Goal: Task Accomplishment & Management: Manage account settings

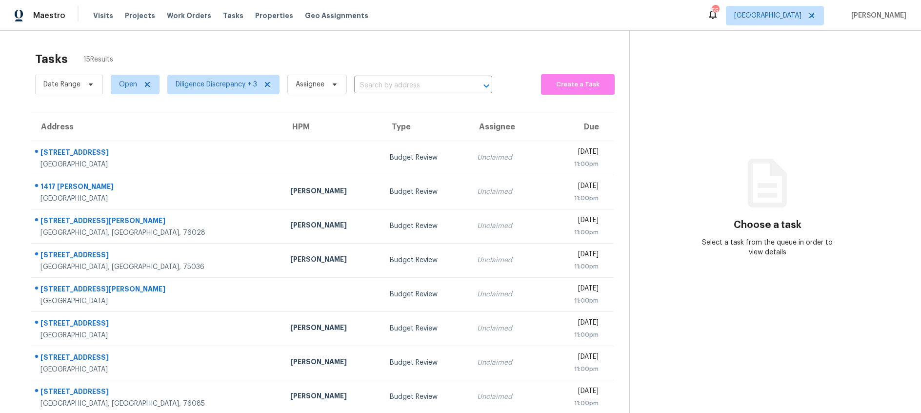
scroll to position [96, 0]
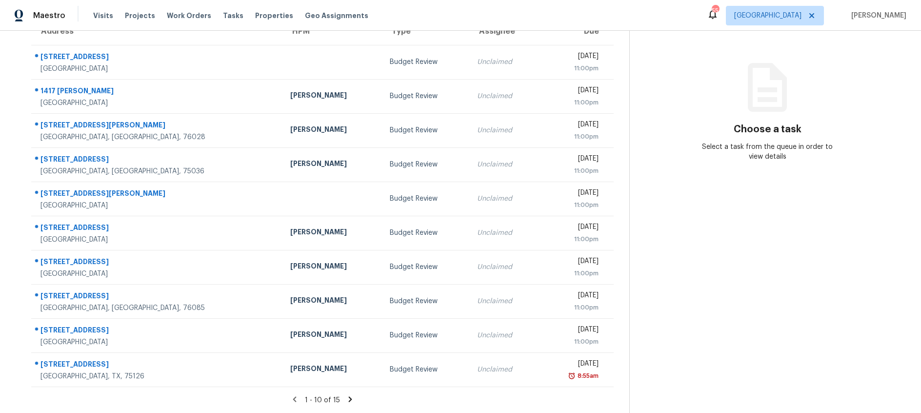
click at [349, 400] on icon at bounding box center [349, 398] width 3 height 5
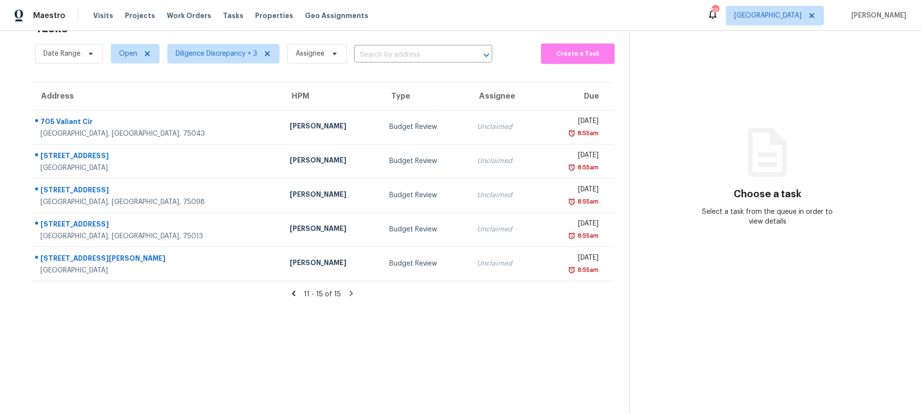
click at [290, 260] on div "[PERSON_NAME]" at bounding box center [332, 264] width 84 height 12
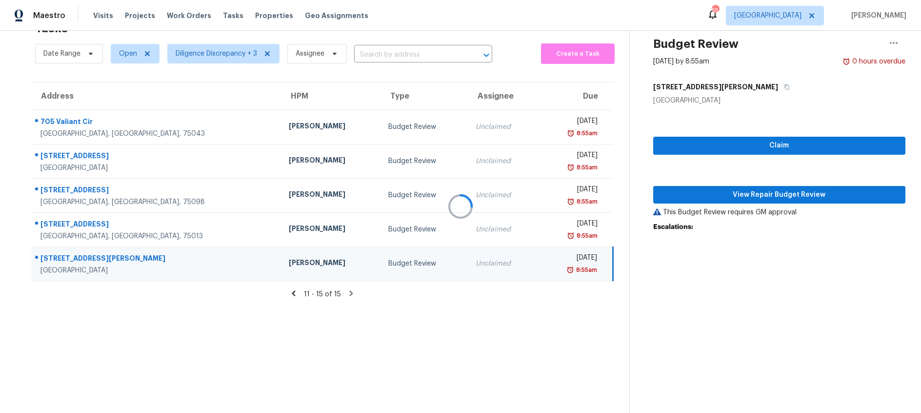
scroll to position [96, 0]
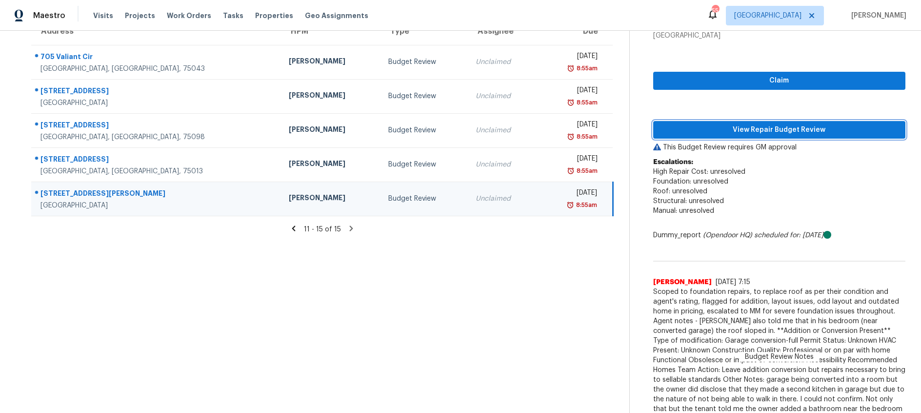
click at [724, 131] on span "View Repair Budget Review" at bounding box center [779, 130] width 237 height 12
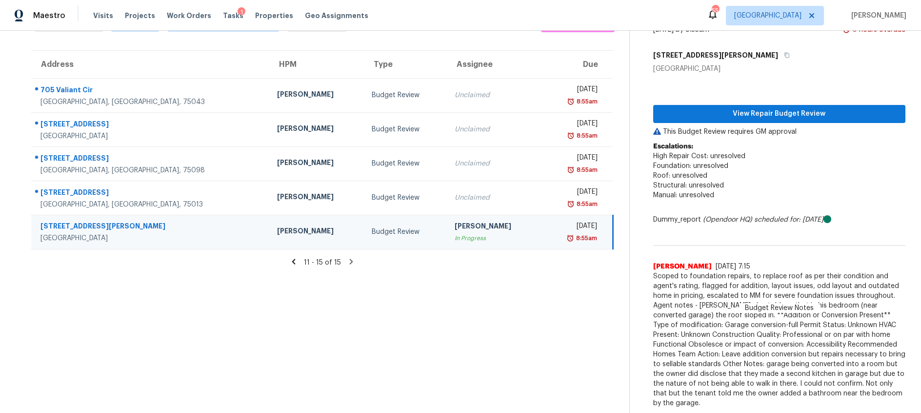
scroll to position [53, 0]
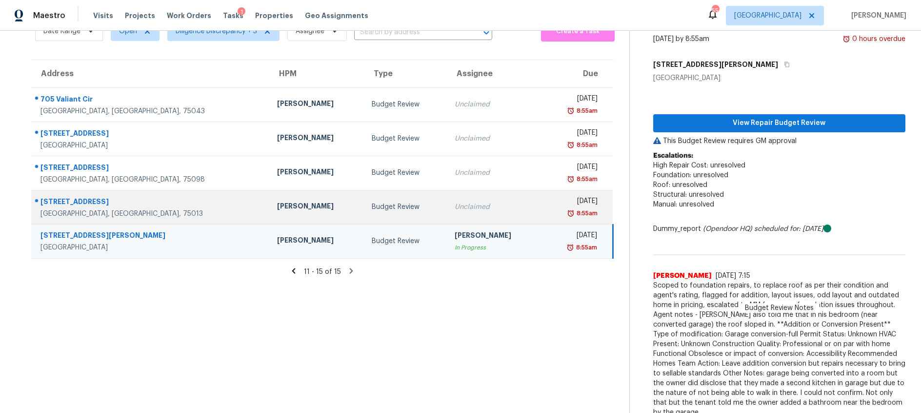
click at [460, 207] on div "Unclaimed" at bounding box center [494, 207] width 79 height 10
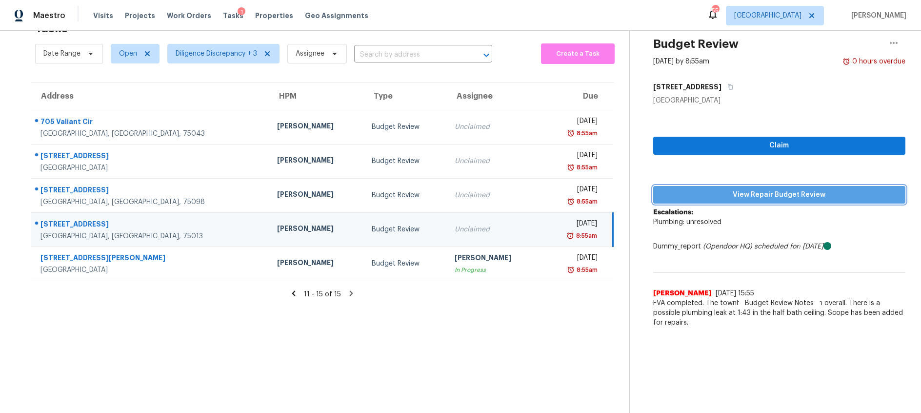
click at [688, 197] on span "View Repair Budget Review" at bounding box center [779, 195] width 237 height 12
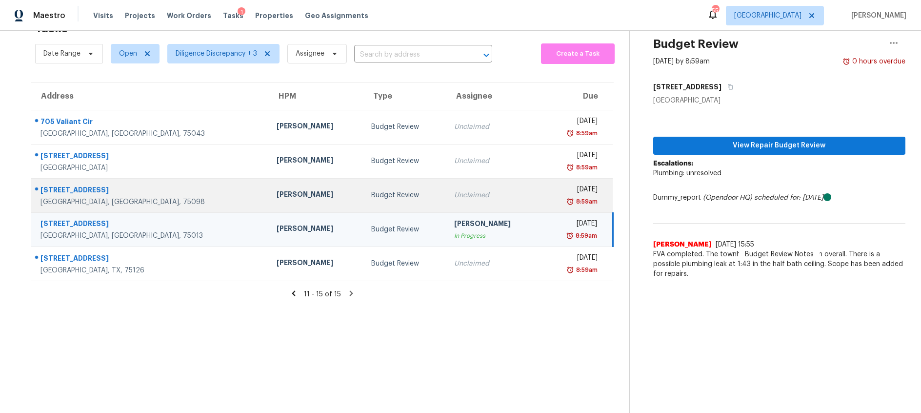
click at [454, 196] on div "Unclaimed" at bounding box center [493, 195] width 79 height 10
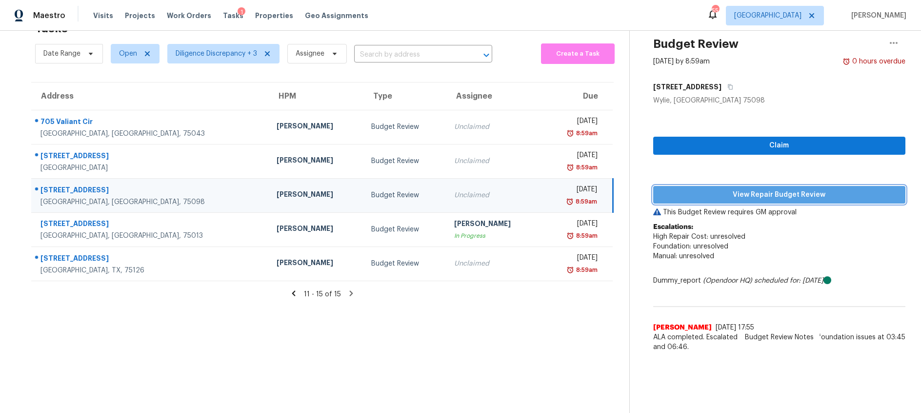
click at [708, 199] on span "View Repair Budget Review" at bounding box center [779, 195] width 237 height 12
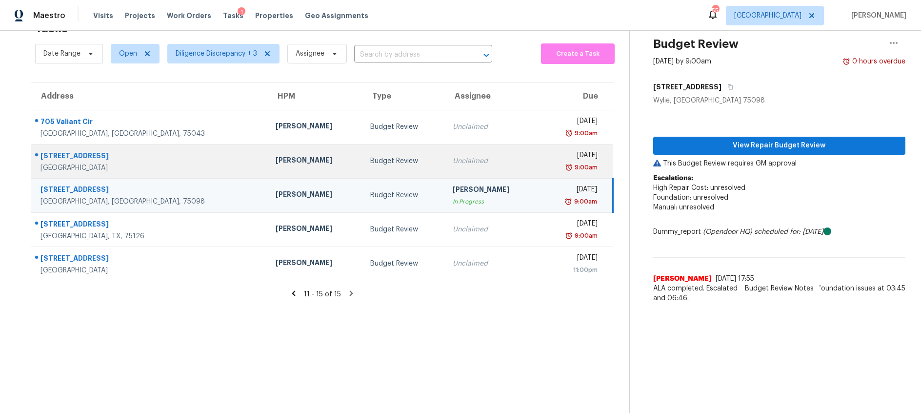
click at [445, 166] on td "Unclaimed" at bounding box center [492, 161] width 94 height 34
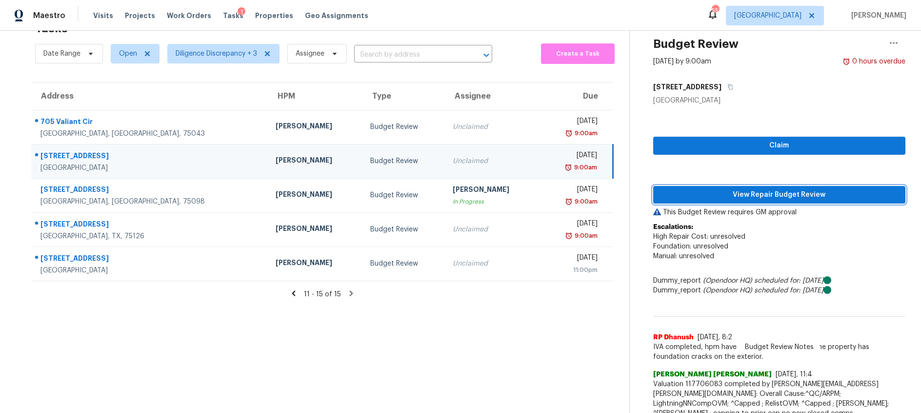
click at [737, 201] on button "View Repair Budget Review" at bounding box center [779, 195] width 252 height 18
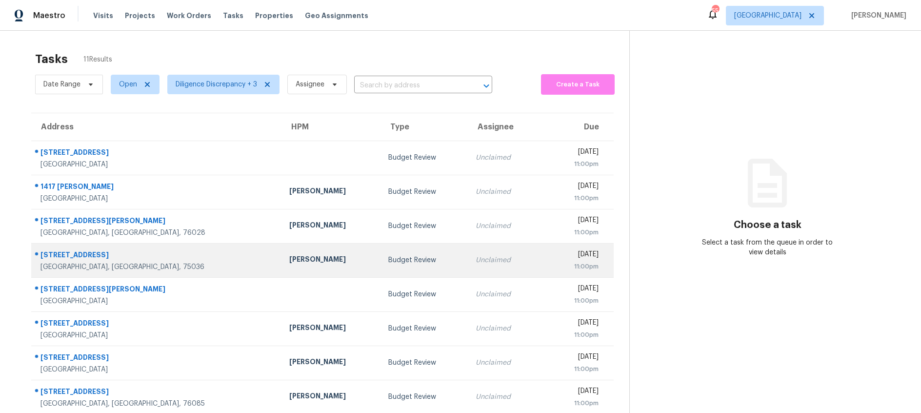
scroll to position [96, 0]
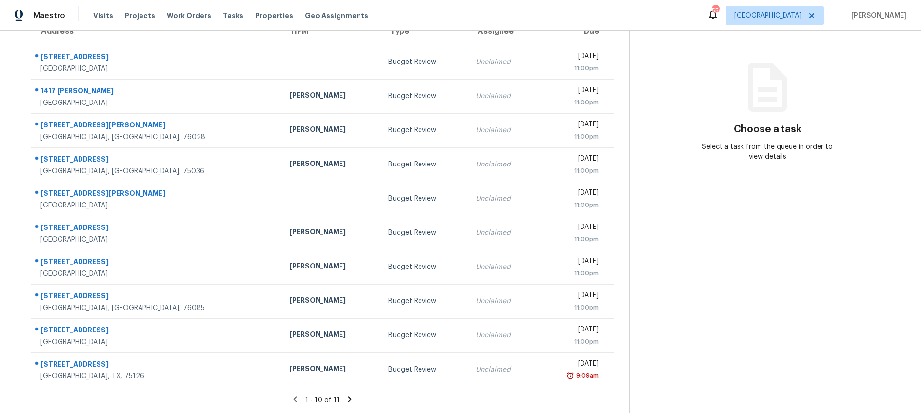
click at [348, 401] on icon at bounding box center [349, 398] width 3 height 5
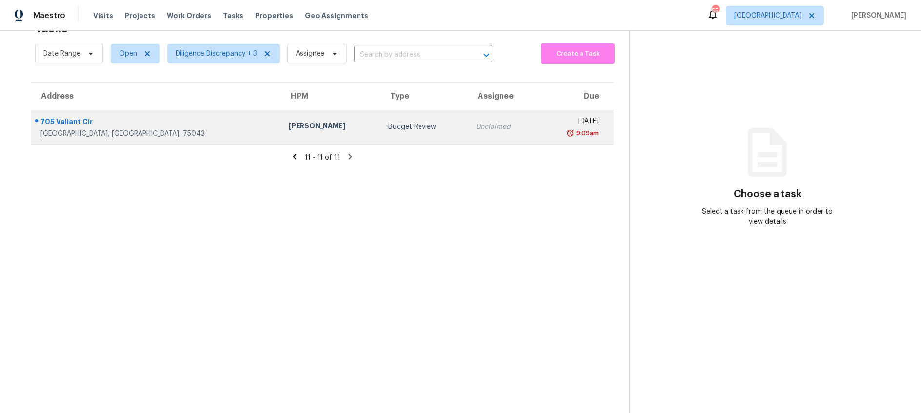
click at [388, 124] on div "Budget Review" at bounding box center [424, 127] width 72 height 10
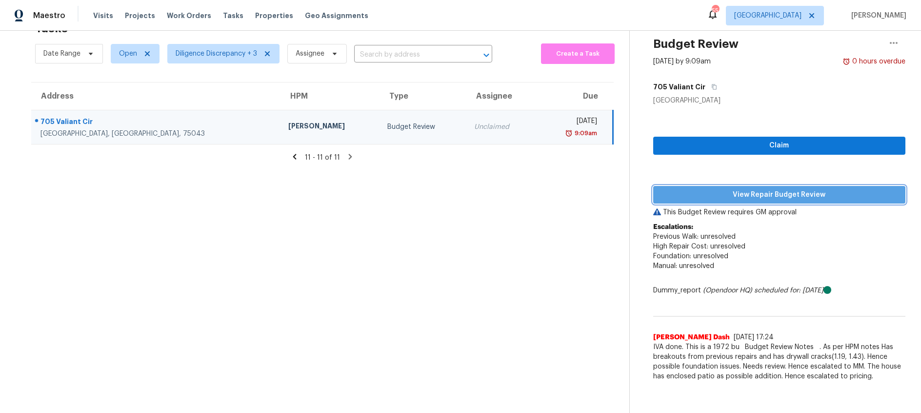
click at [728, 198] on span "View Repair Budget Review" at bounding box center [779, 195] width 237 height 12
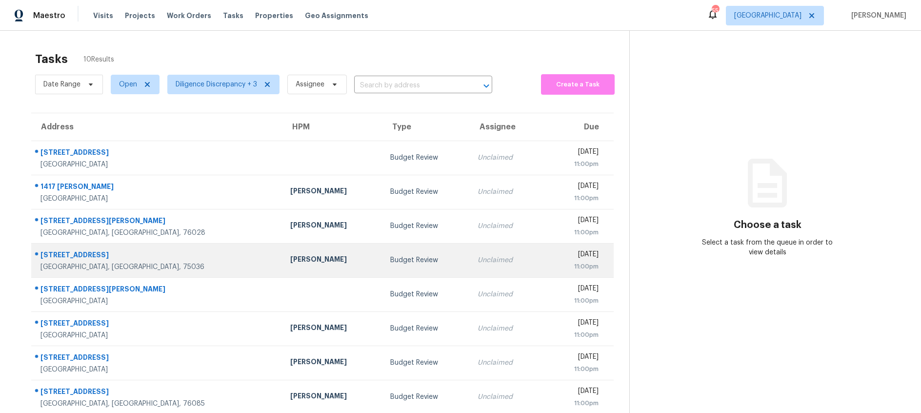
scroll to position [78, 0]
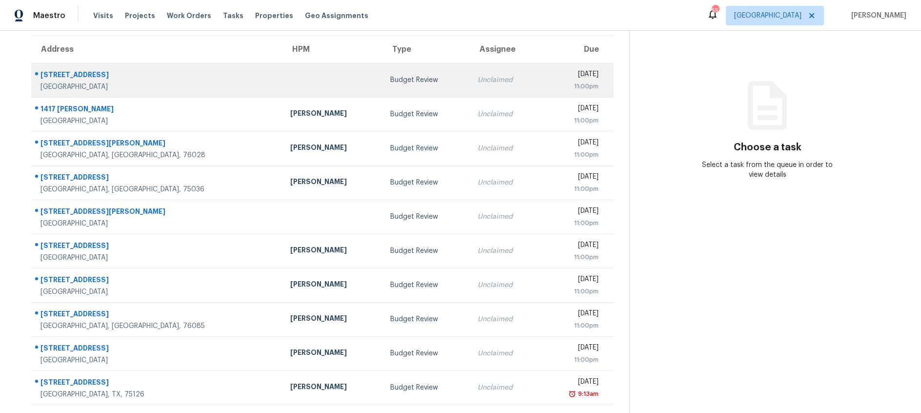
click at [327, 89] on td at bounding box center [332, 80] width 100 height 34
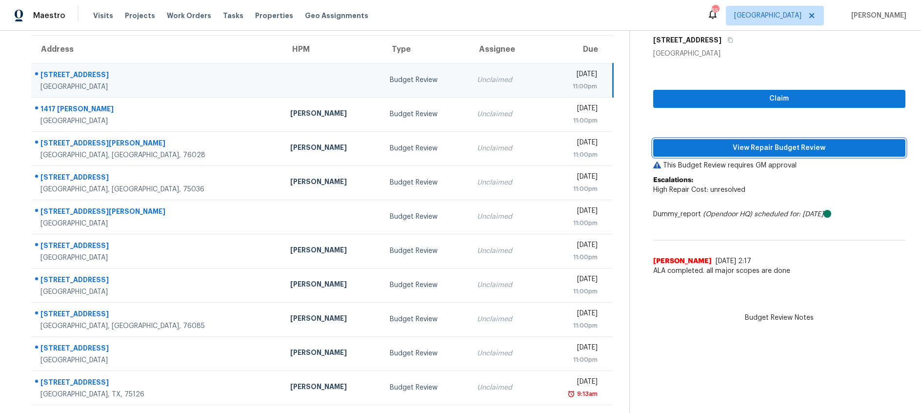
click at [777, 151] on span "View Repair Budget Review" at bounding box center [779, 148] width 237 height 12
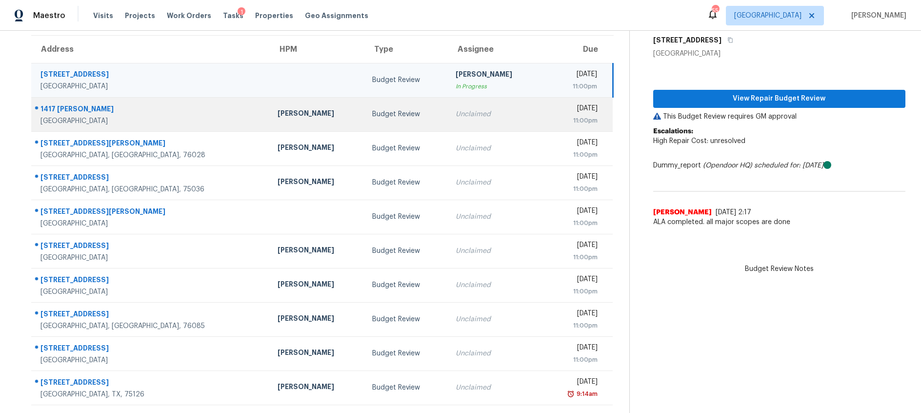
click at [395, 110] on div "Budget Review" at bounding box center [405, 114] width 67 height 10
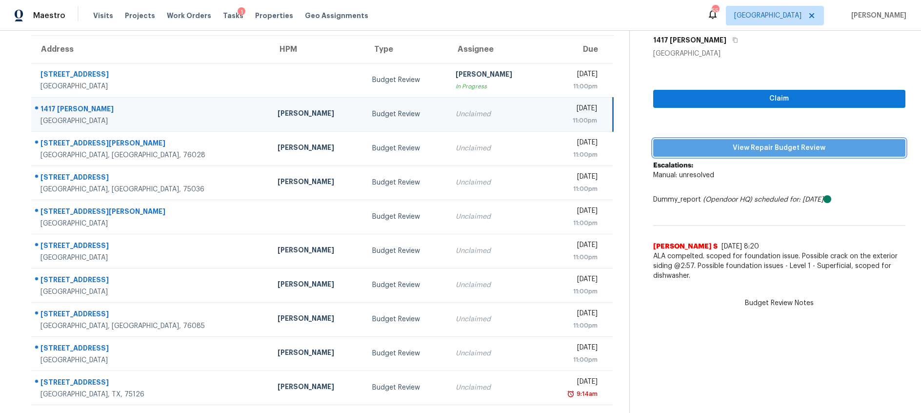
click at [690, 147] on span "View Repair Budget Review" at bounding box center [779, 148] width 237 height 12
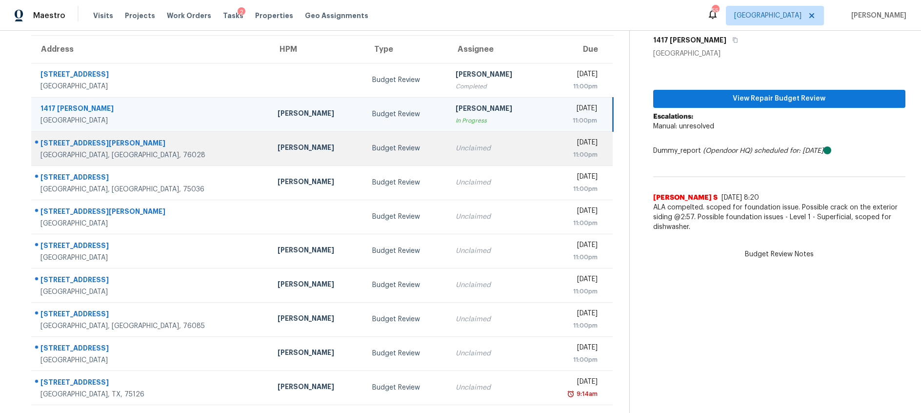
click at [378, 142] on td "Budget Review" at bounding box center [405, 148] width 83 height 34
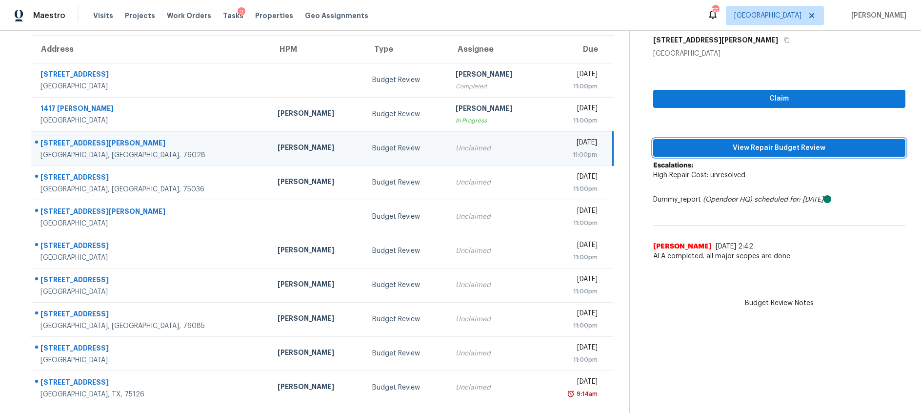
click at [711, 146] on span "View Repair Budget Review" at bounding box center [779, 148] width 237 height 12
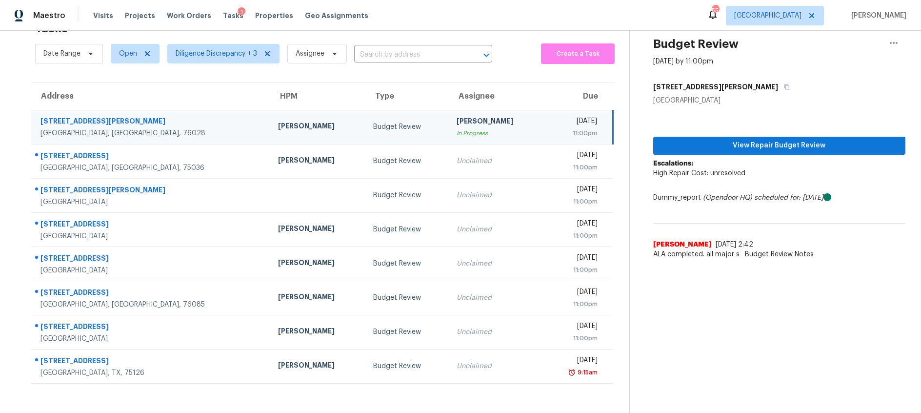
scroll to position [31, 0]
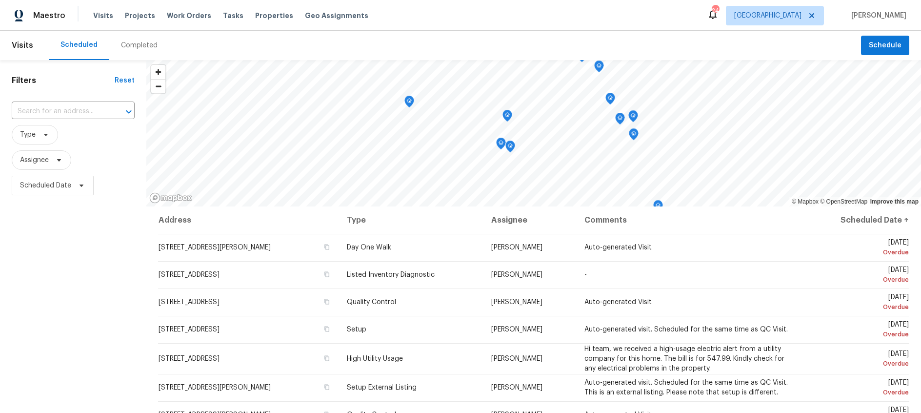
click at [139, 43] on div "Completed" at bounding box center [139, 45] width 37 height 10
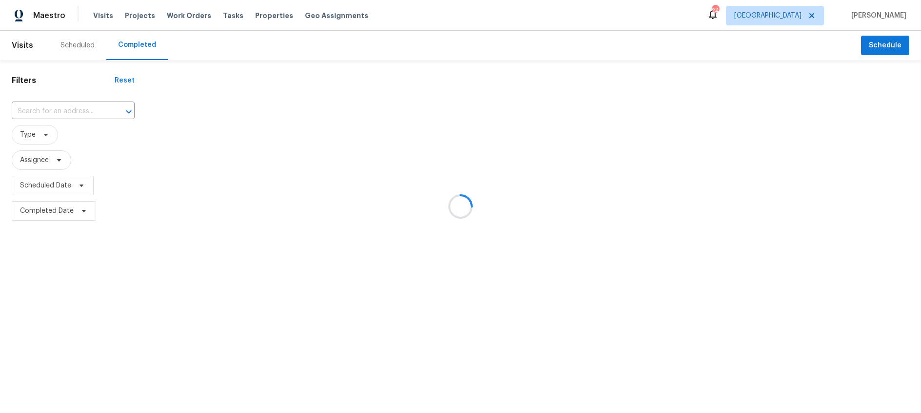
click at [46, 135] on div at bounding box center [460, 206] width 921 height 413
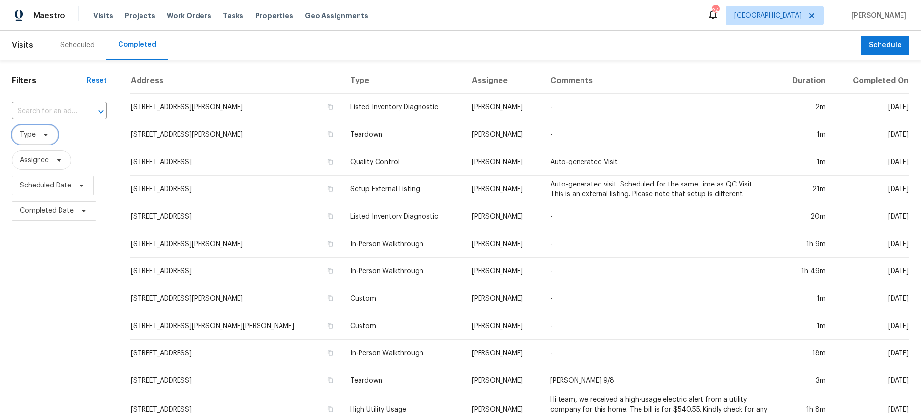
click at [44, 138] on icon at bounding box center [46, 135] width 8 height 8
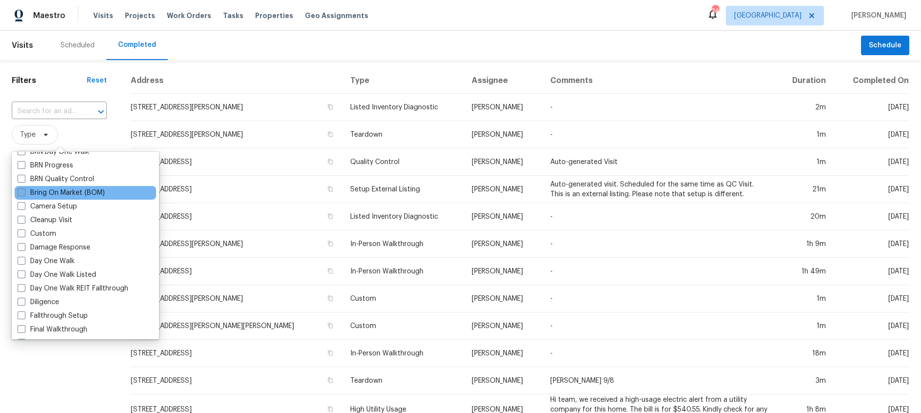
scroll to position [90, 0]
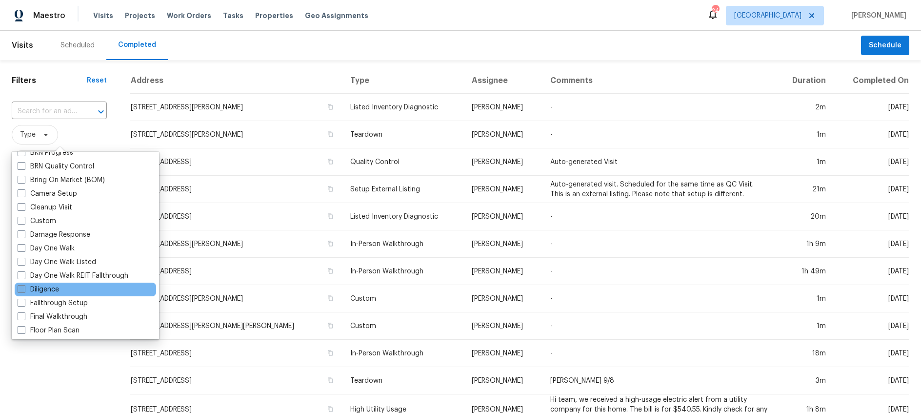
click at [20, 290] on span at bounding box center [22, 289] width 8 height 8
click at [20, 290] on input "Diligence" at bounding box center [21, 287] width 6 height 6
checkbox input "true"
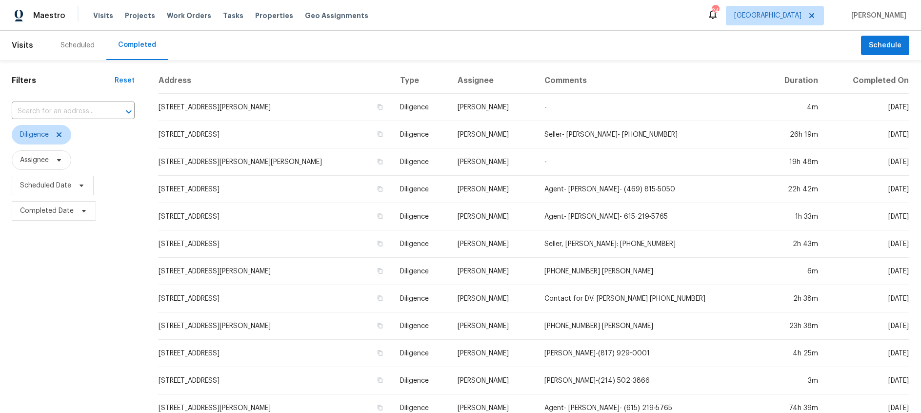
click at [52, 273] on div "Filters Reset ​ Diligence Assignee Scheduled Date Completed Date" at bounding box center [73, 363] width 146 height 606
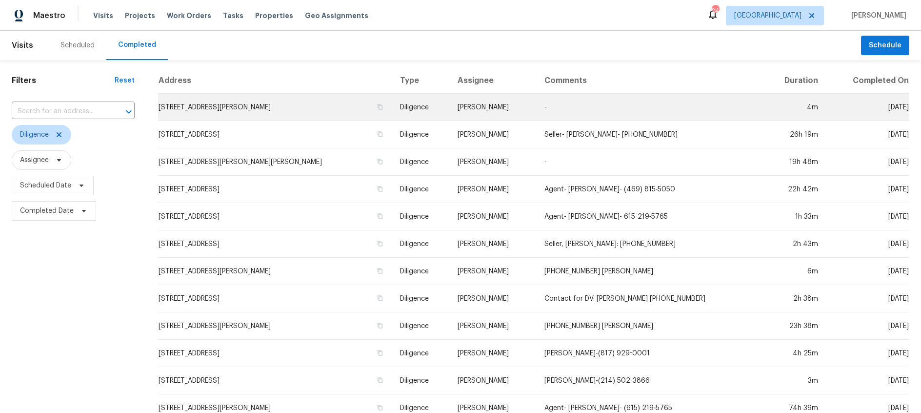
click at [393, 105] on td "Diligence" at bounding box center [421, 107] width 58 height 27
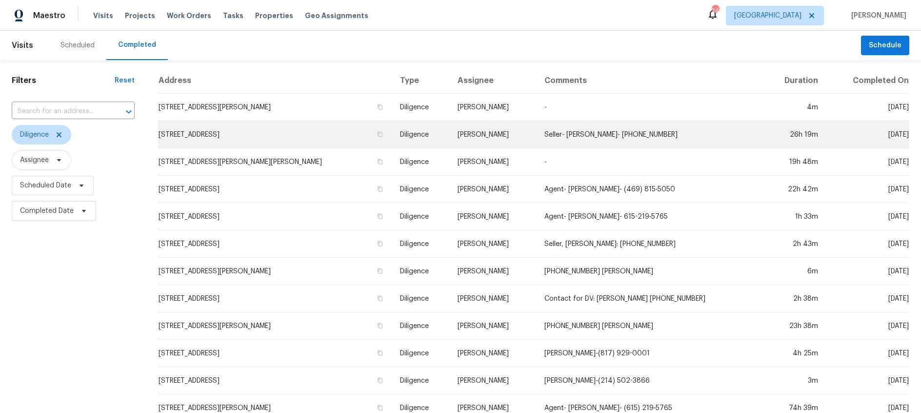
click at [486, 131] on td "Spencer Kleintop" at bounding box center [493, 134] width 87 height 27
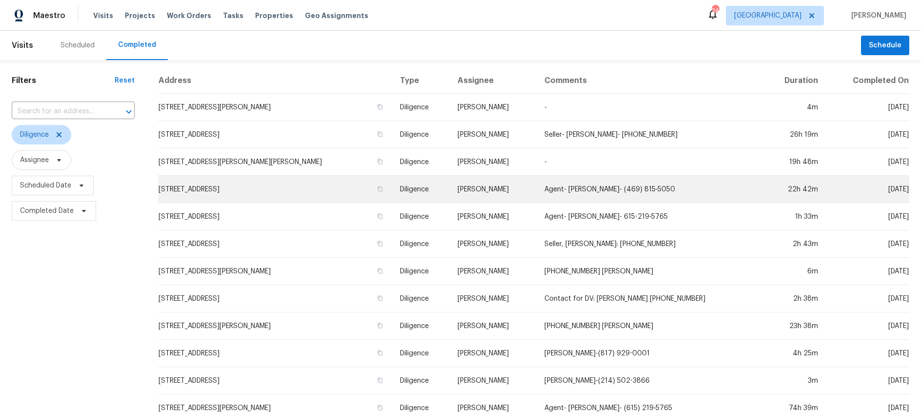
click at [450, 191] on td "Francisco Balcazar Serrato" at bounding box center [493, 189] width 87 height 27
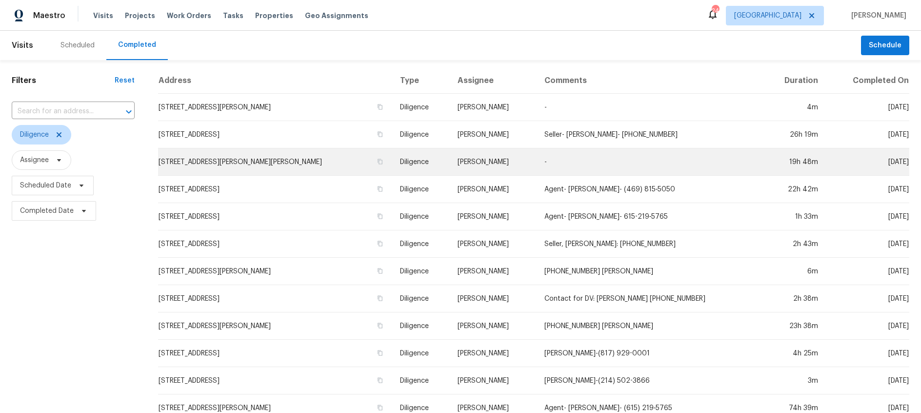
click at [471, 163] on td "Francisco Balcazar Serrato" at bounding box center [493, 161] width 87 height 27
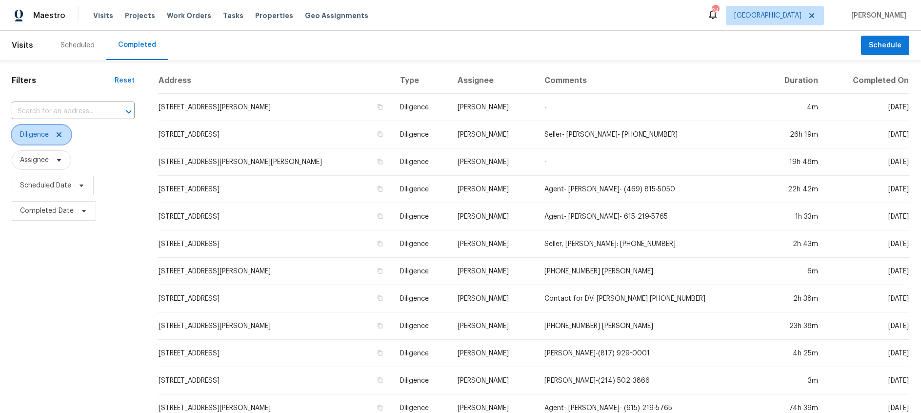
click at [61, 136] on icon at bounding box center [59, 134] width 5 height 5
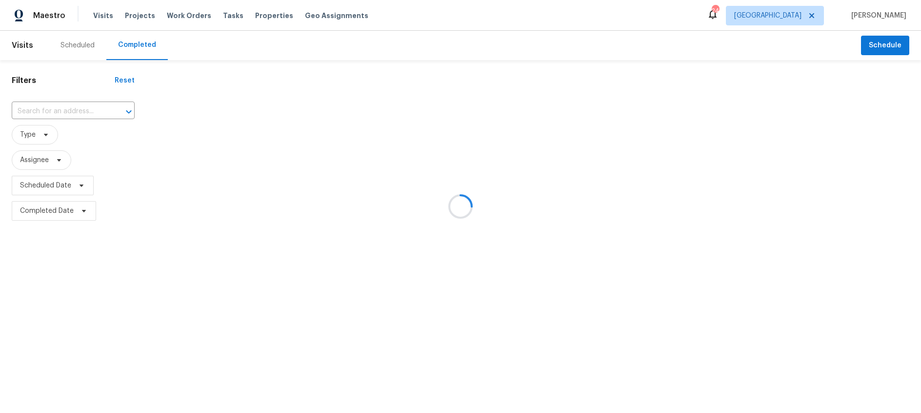
click at [80, 46] on div at bounding box center [460, 206] width 921 height 413
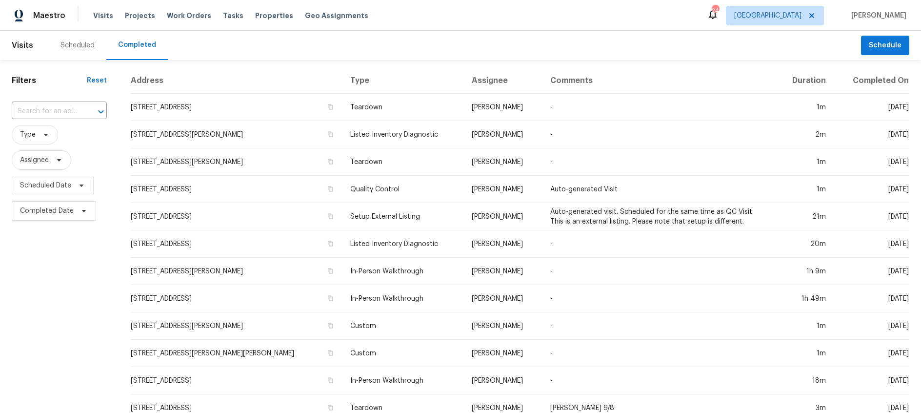
click at [80, 47] on div "Scheduled" at bounding box center [77, 45] width 34 height 10
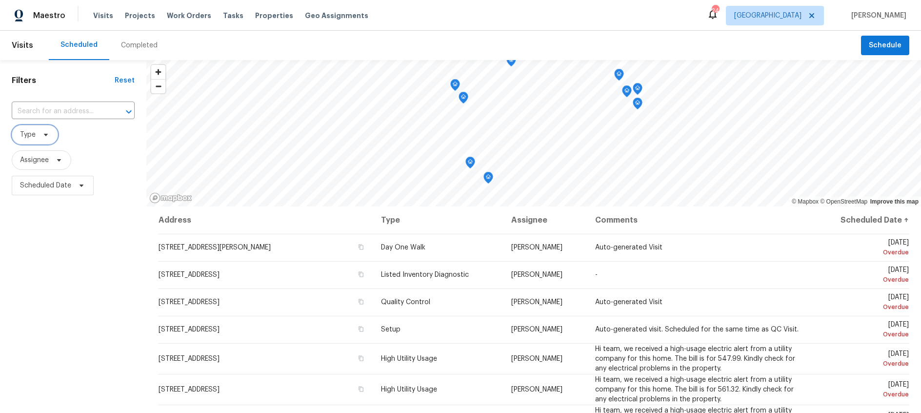
click at [48, 136] on icon at bounding box center [46, 135] width 8 height 8
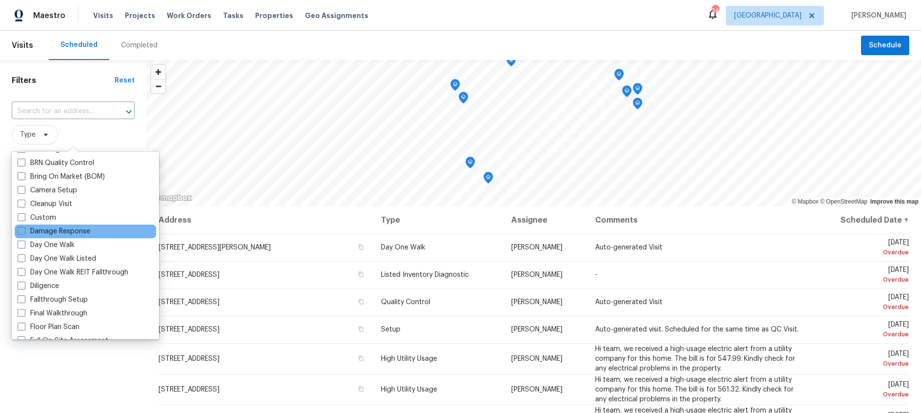
scroll to position [94, 0]
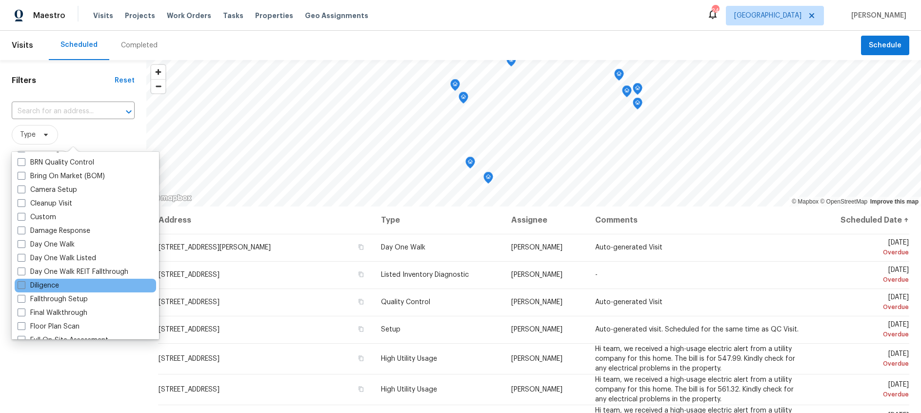
click at [18, 285] on span at bounding box center [22, 285] width 8 height 8
click at [18, 285] on input "Diligence" at bounding box center [21, 283] width 6 height 6
checkbox input "true"
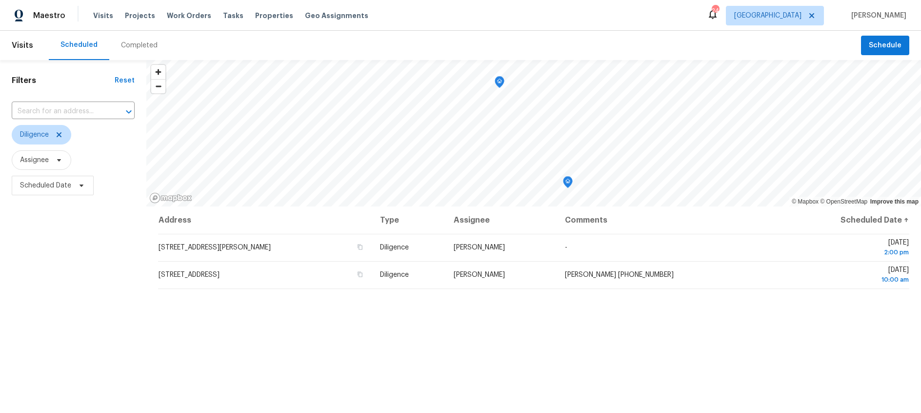
click at [58, 91] on div "Filters Reset ​ Diligence Assignee Scheduled Date" at bounding box center [73, 298] width 146 height 477
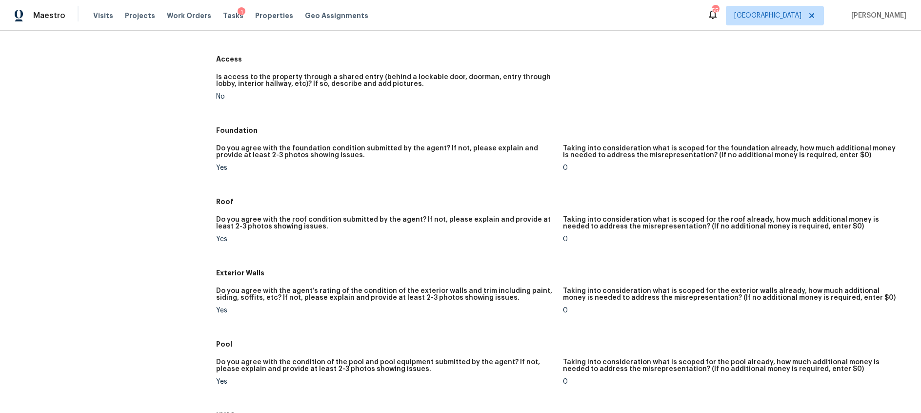
scroll to position [270, 0]
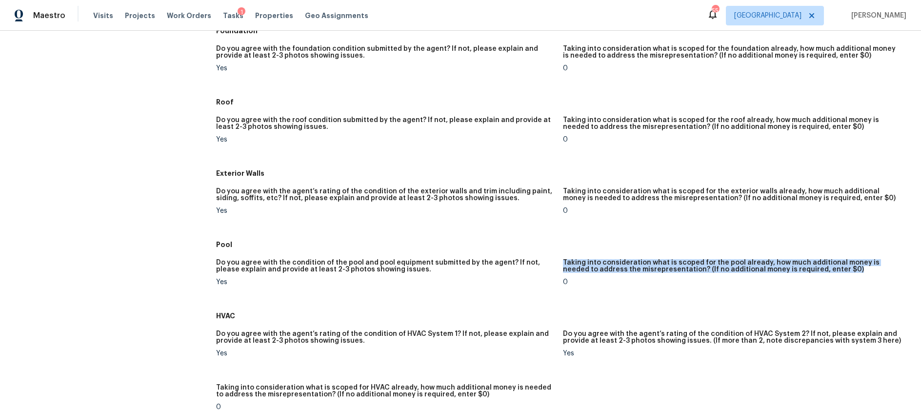
drag, startPoint x: 563, startPoint y: 262, endPoint x: 827, endPoint y: 267, distance: 263.5
click at [827, 267] on h5 "Taking into consideration what is scoped for the pool already, how much additio…" at bounding box center [732, 266] width 339 height 14
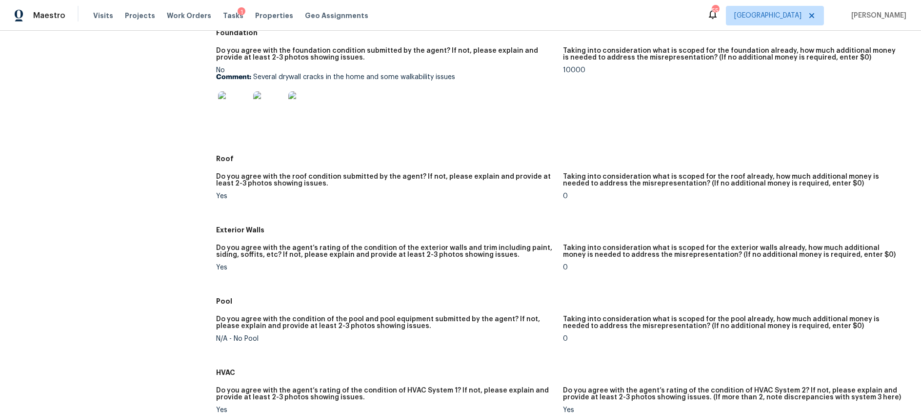
scroll to position [153, 0]
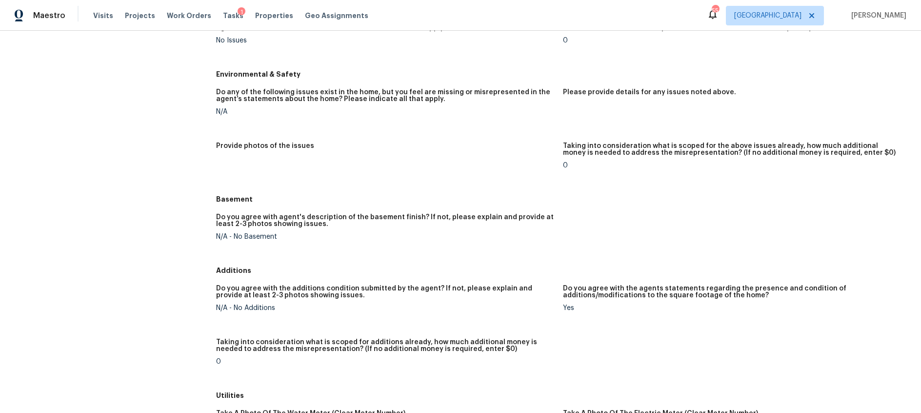
scroll to position [1205, 0]
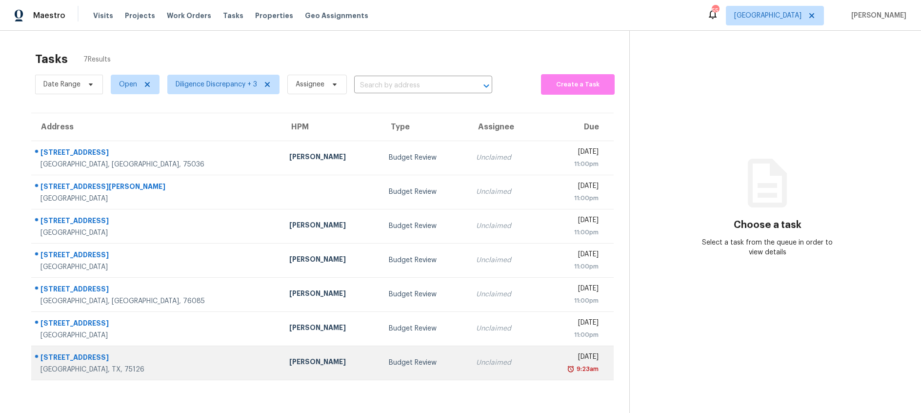
click at [424, 357] on td "Budget Review" at bounding box center [424, 362] width 87 height 34
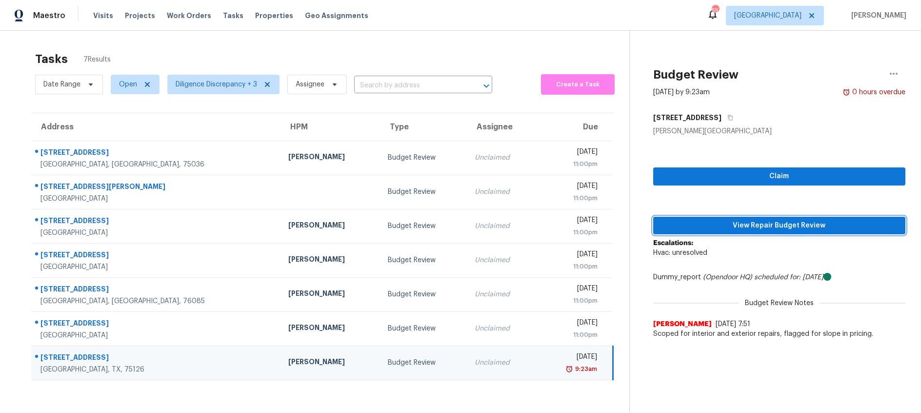
click at [761, 224] on span "View Repair Budget Review" at bounding box center [779, 226] width 237 height 12
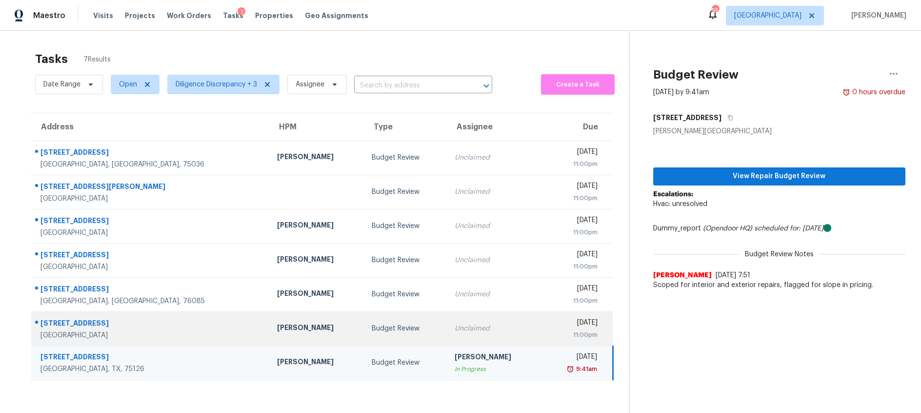
click at [455, 328] on div "Unclaimed" at bounding box center [494, 328] width 79 height 10
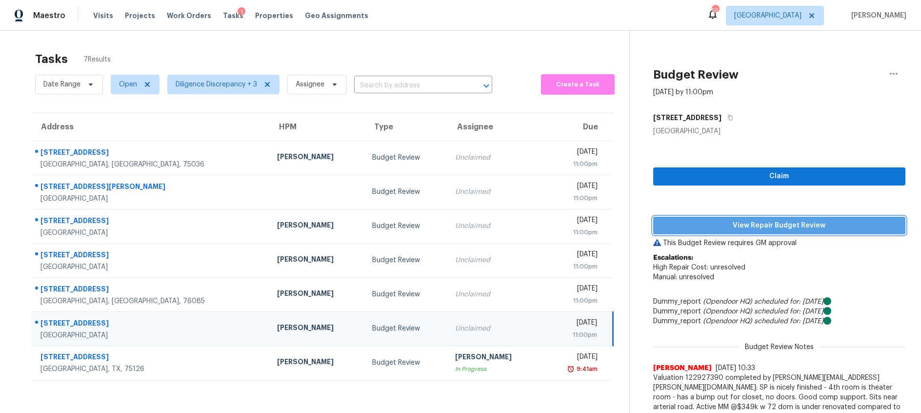
click at [782, 223] on span "View Repair Budget Review" at bounding box center [779, 226] width 237 height 12
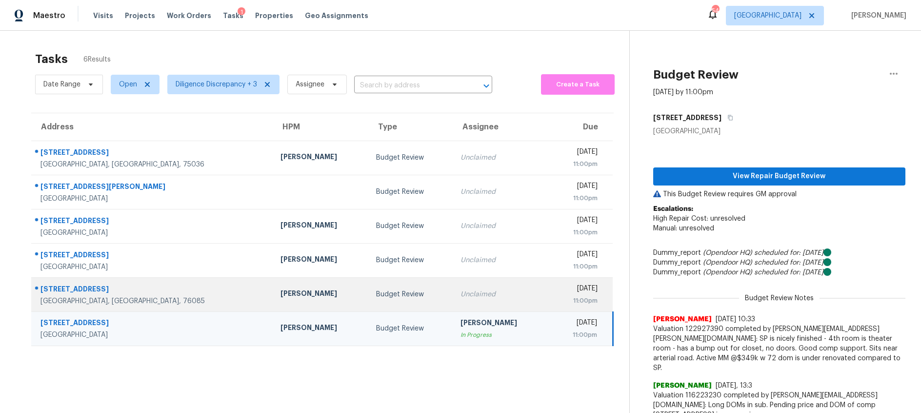
click at [381, 299] on td "Budget Review" at bounding box center [410, 294] width 84 height 34
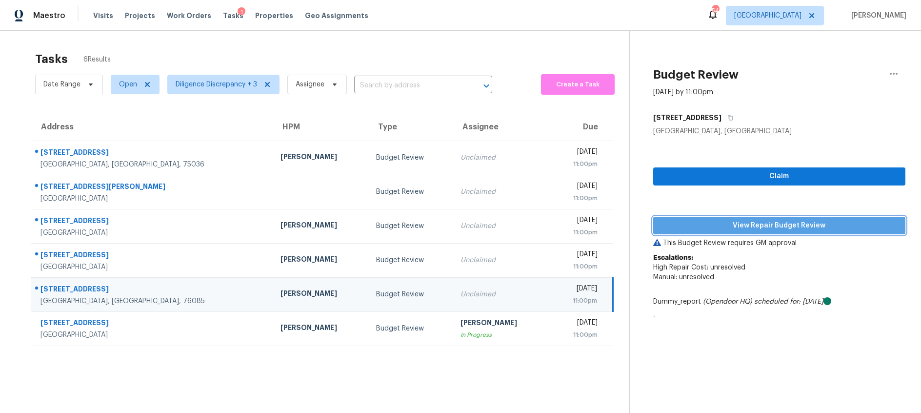
click at [763, 223] on span "View Repair Budget Review" at bounding box center [779, 226] width 237 height 12
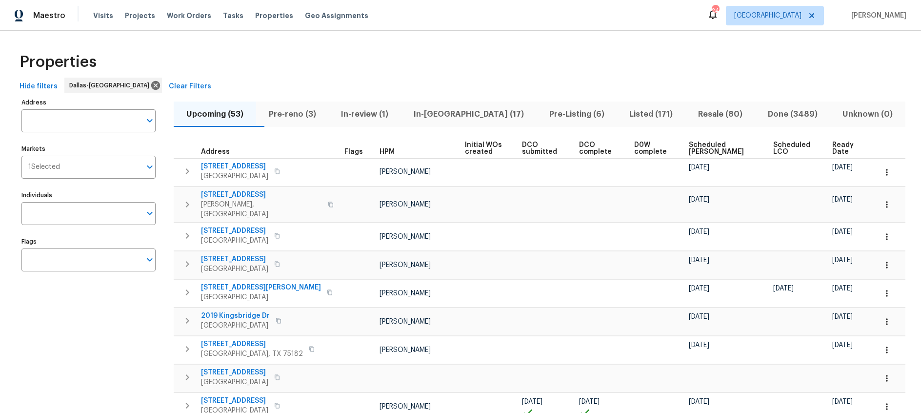
click at [311, 116] on span "Pre-reno (3)" at bounding box center [292, 114] width 61 height 14
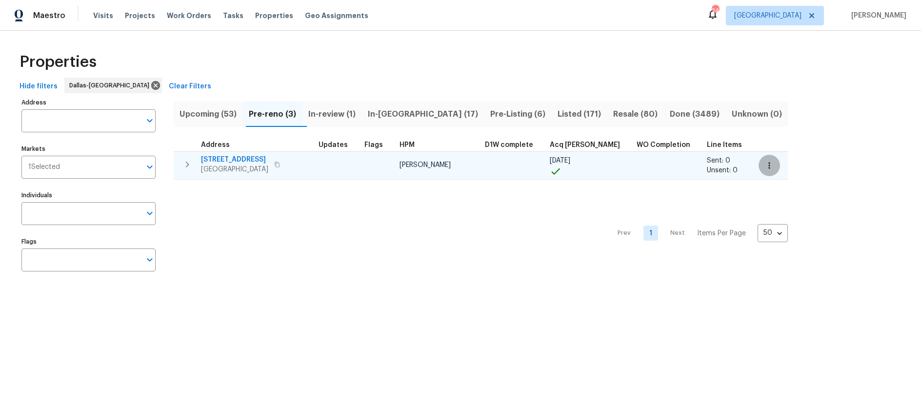
click at [764, 165] on icon "button" at bounding box center [769, 165] width 10 height 10
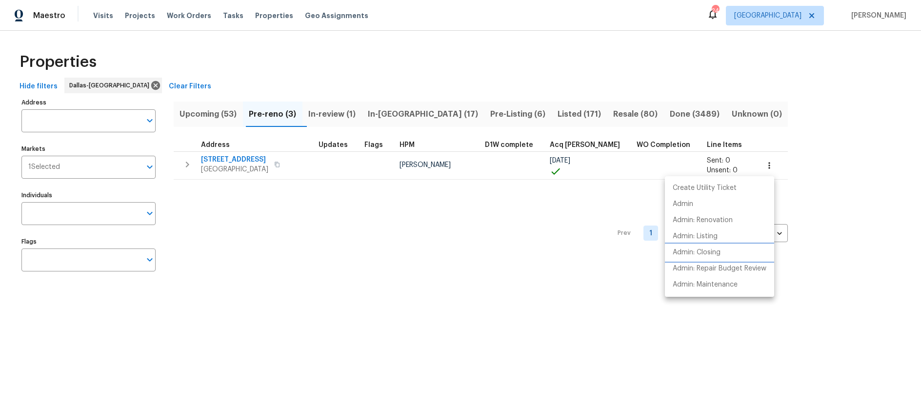
click at [719, 250] on p "Admin: Closing" at bounding box center [697, 252] width 48 height 10
click at [236, 161] on div at bounding box center [460, 206] width 921 height 413
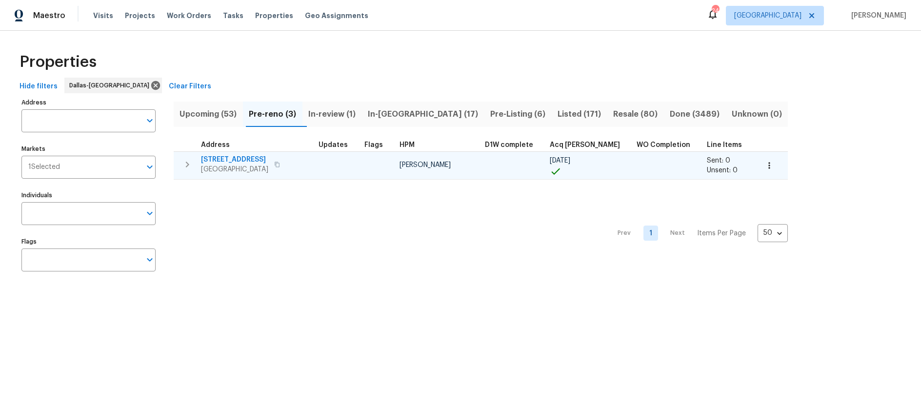
click at [238, 160] on span "106 Willow Ln" at bounding box center [234, 160] width 67 height 10
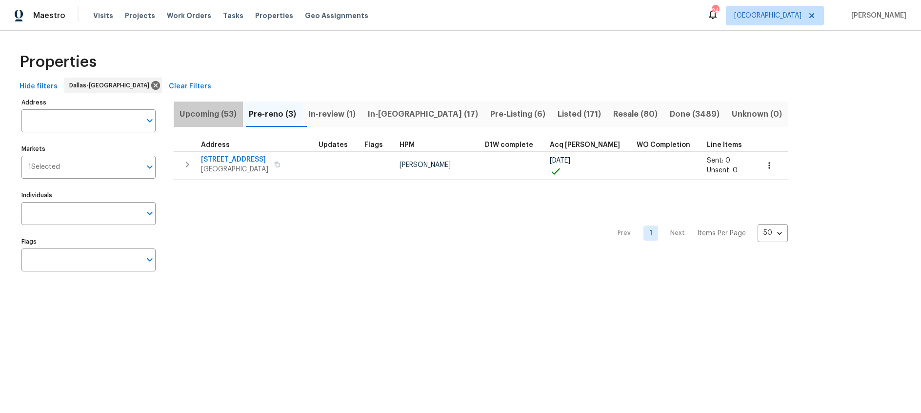
click at [211, 108] on span "Upcoming (53)" at bounding box center [209, 114] width 58 height 14
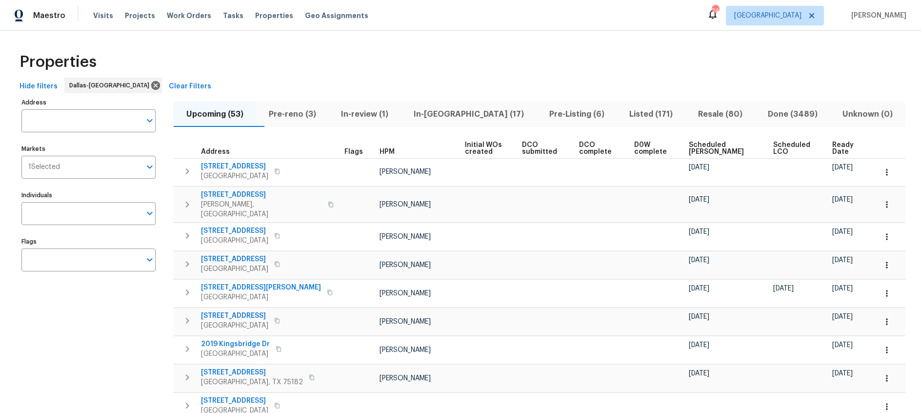
click at [832, 150] on span "Ready Date" at bounding box center [845, 148] width 27 height 14
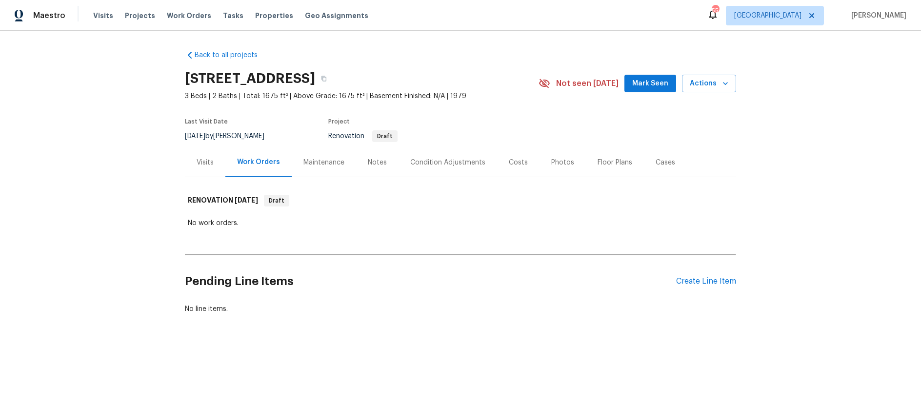
click at [378, 163] on div "Notes" at bounding box center [377, 163] width 19 height 10
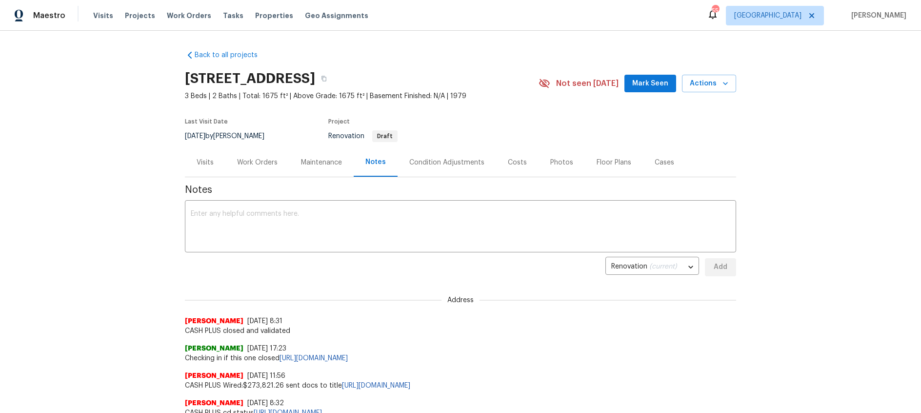
click at [503, 164] on div "Costs" at bounding box center [517, 162] width 42 height 29
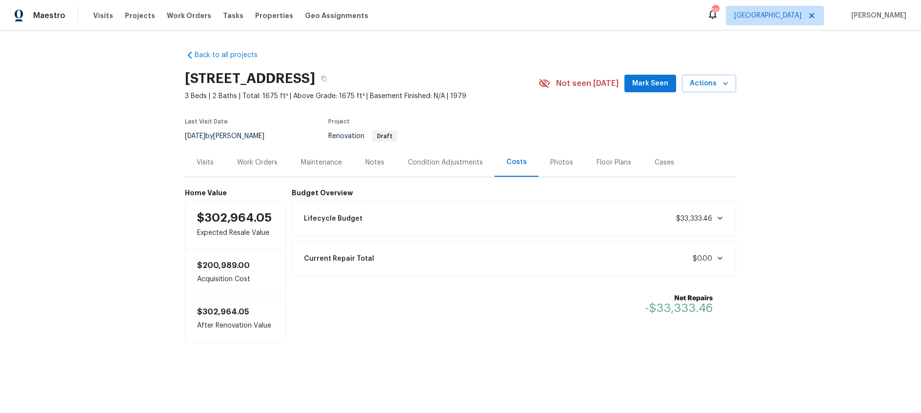
click at [719, 220] on icon at bounding box center [720, 218] width 8 height 8
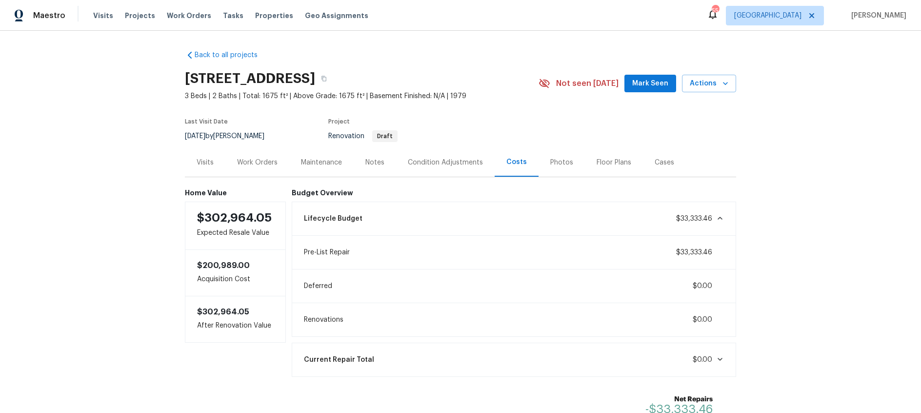
scroll to position [73, 0]
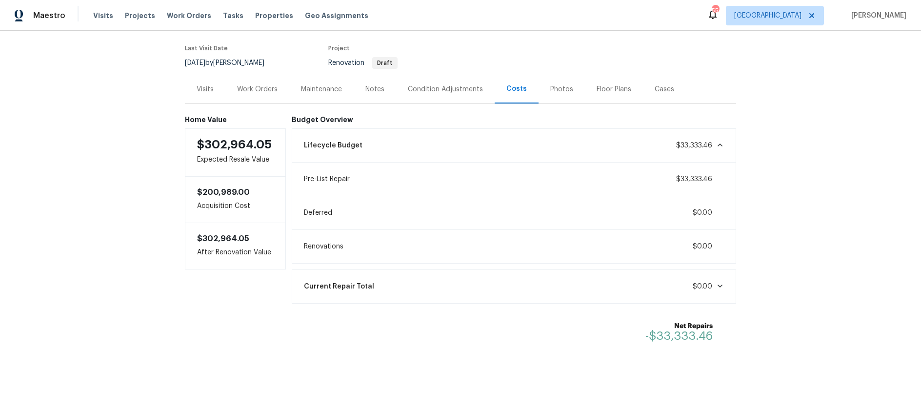
click at [437, 90] on div "Condition Adjustments" at bounding box center [445, 89] width 75 height 10
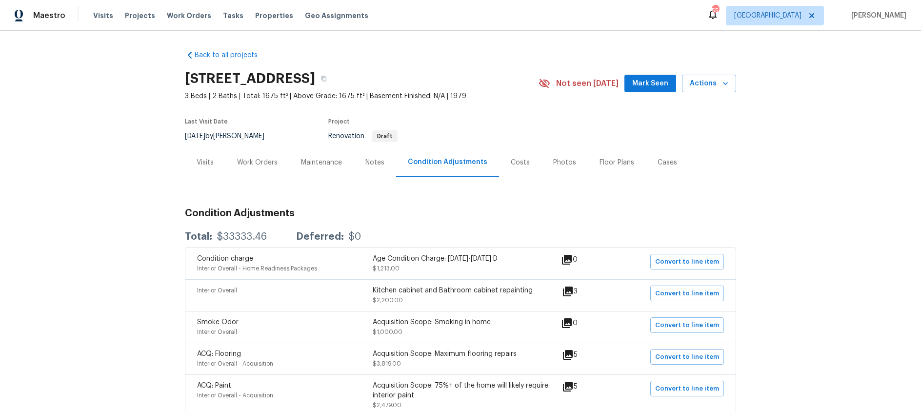
click at [511, 160] on div "Costs" at bounding box center [520, 163] width 19 height 10
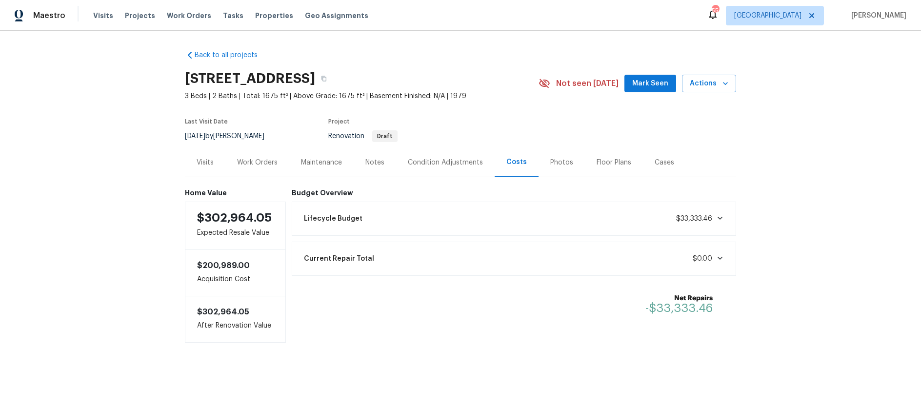
click at [722, 219] on icon at bounding box center [720, 218] width 8 height 8
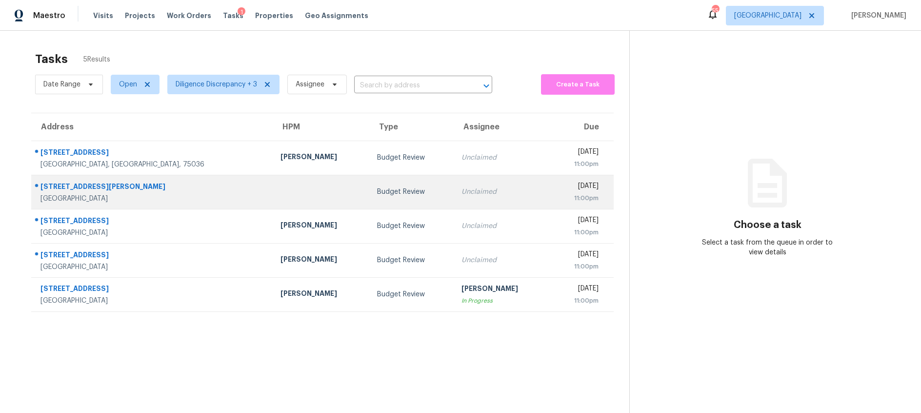
click at [373, 197] on td "Budget Review" at bounding box center [411, 192] width 85 height 34
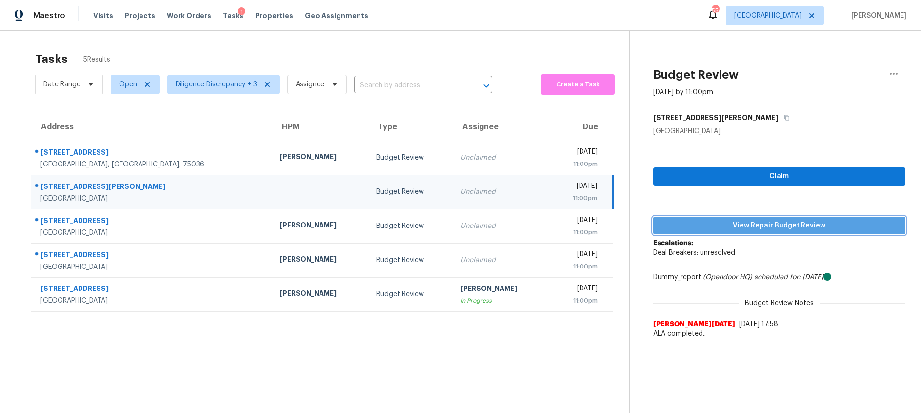
click at [698, 224] on span "View Repair Budget Review" at bounding box center [779, 226] width 237 height 12
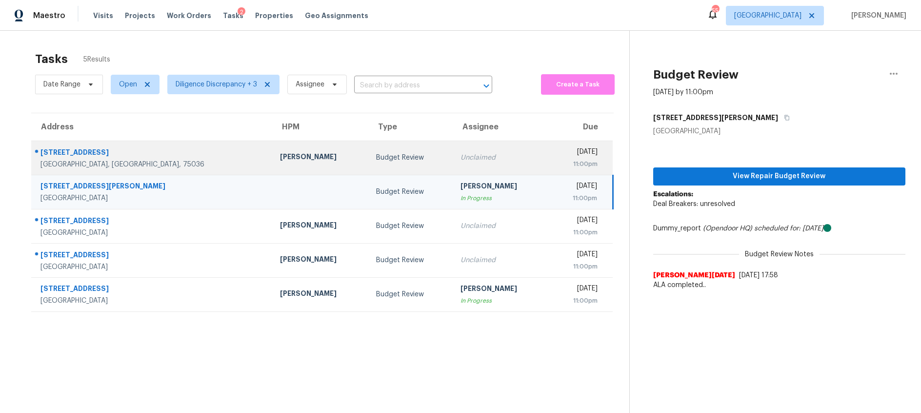
click at [368, 158] on td "Budget Review" at bounding box center [410, 157] width 84 height 34
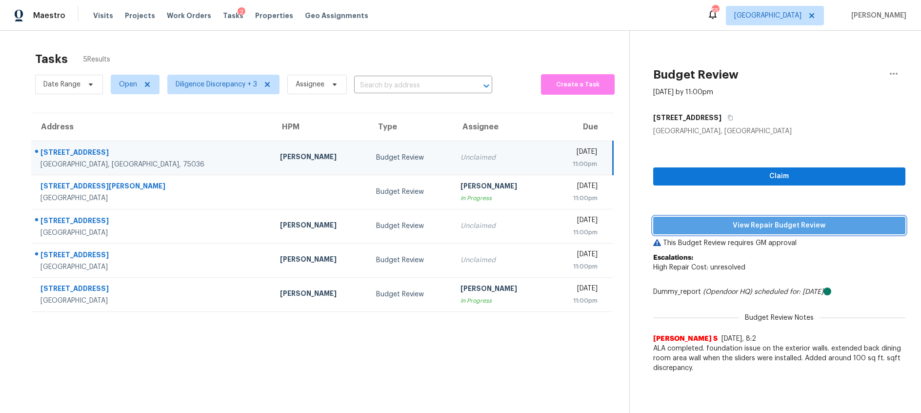
click at [737, 226] on span "View Repair Budget Review" at bounding box center [779, 226] width 237 height 12
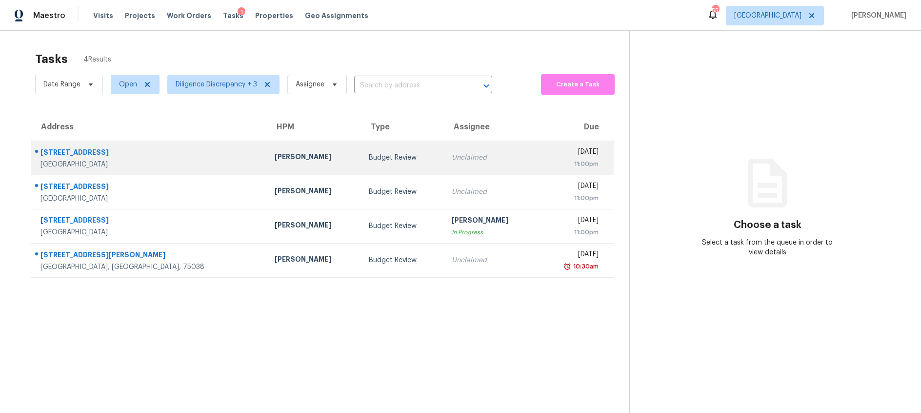
click at [369, 156] on div "Budget Review" at bounding box center [402, 158] width 67 height 10
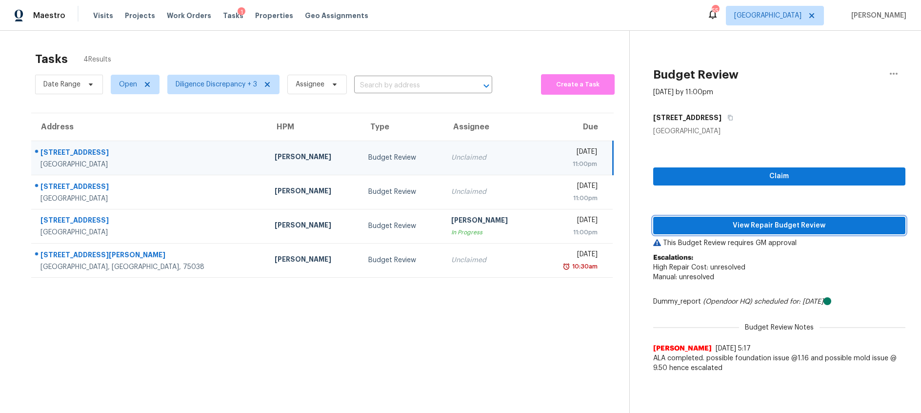
click at [701, 223] on span "View Repair Budget Review" at bounding box center [779, 226] width 237 height 12
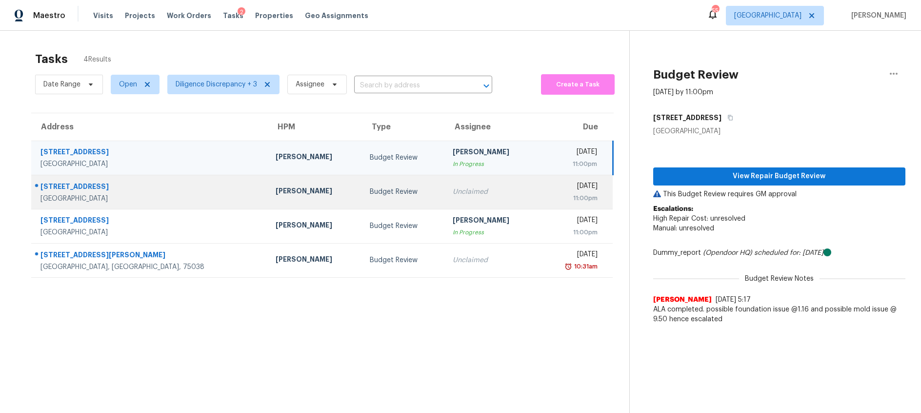
click at [453, 187] on div "Unclaimed" at bounding box center [492, 192] width 79 height 10
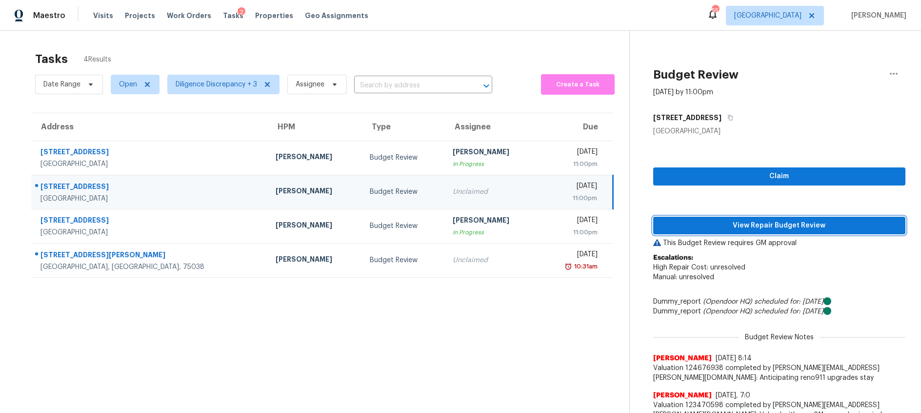
click at [706, 223] on span "View Repair Budget Review" at bounding box center [779, 226] width 237 height 12
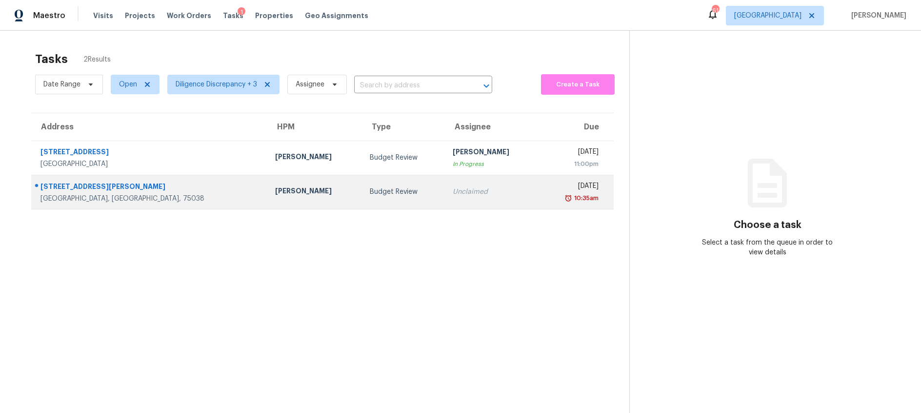
click at [370, 194] on div "Budget Review" at bounding box center [403, 192] width 67 height 10
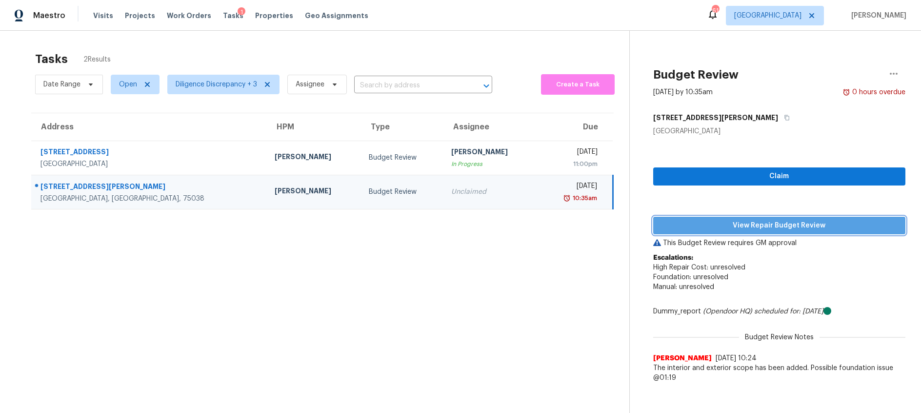
click at [721, 223] on span "View Repair Budget Review" at bounding box center [779, 226] width 237 height 12
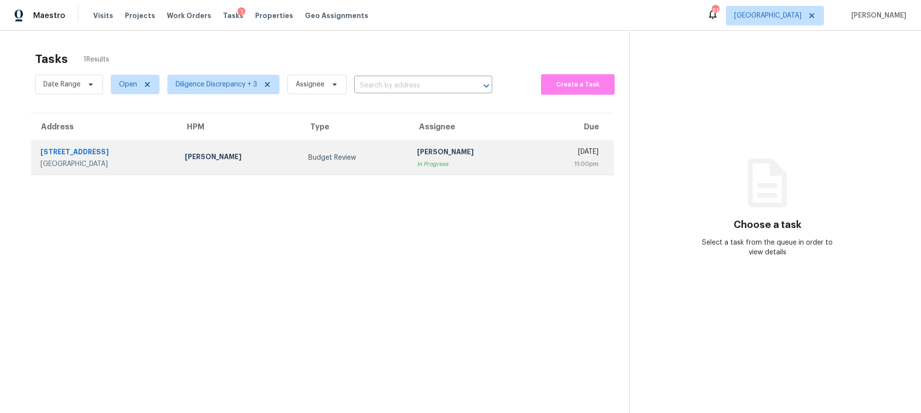
click at [354, 159] on div "Budget Review" at bounding box center [354, 158] width 93 height 10
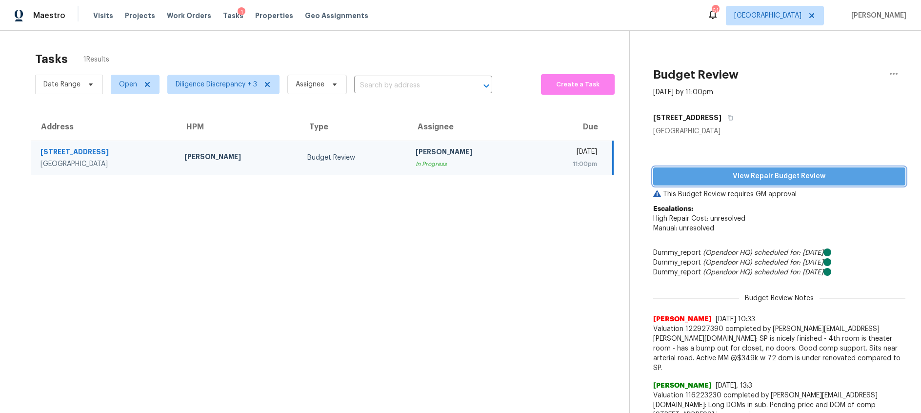
click at [767, 178] on span "View Repair Budget Review" at bounding box center [779, 176] width 237 height 12
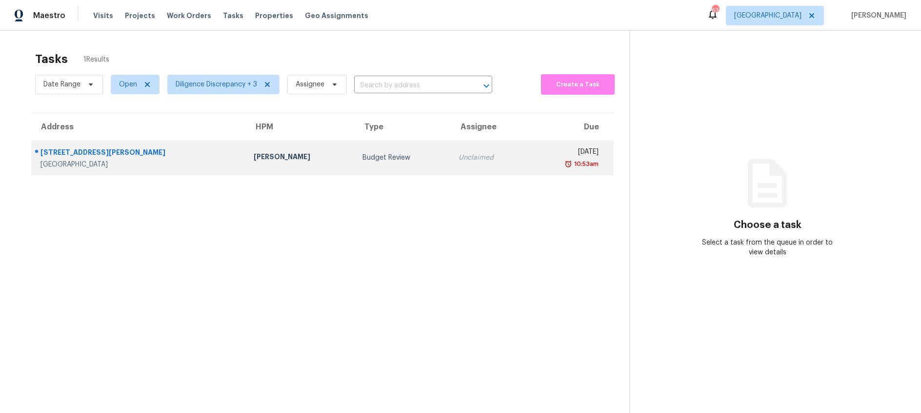
click at [374, 161] on div "Budget Review" at bounding box center [402, 158] width 80 height 10
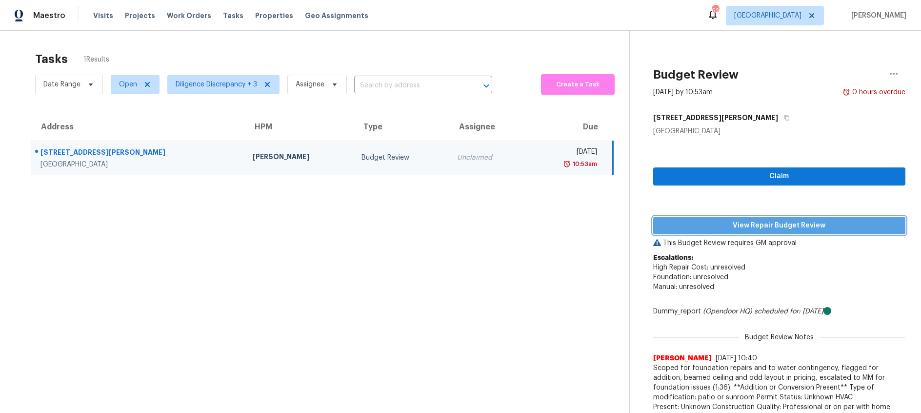
click at [688, 226] on span "View Repair Budget Review" at bounding box center [779, 226] width 237 height 12
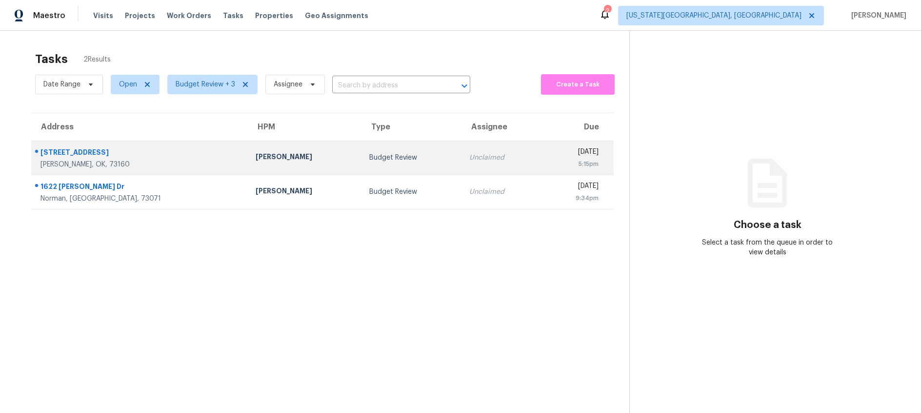
click at [369, 156] on div "Budget Review" at bounding box center [411, 158] width 84 height 10
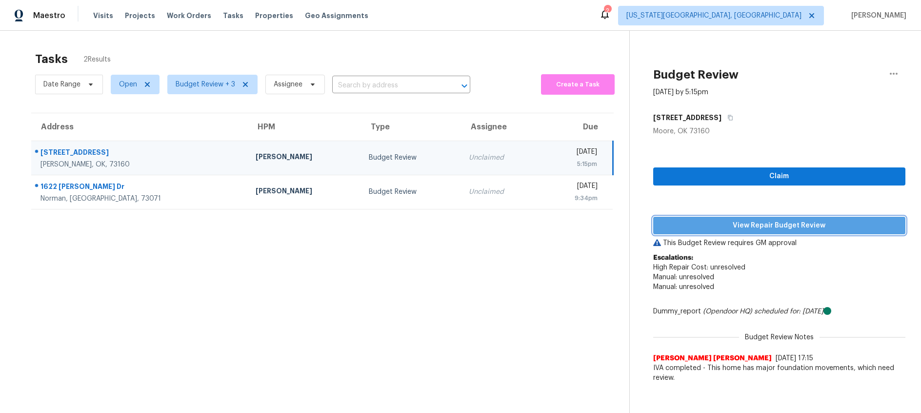
click at [725, 226] on span "View Repair Budget Review" at bounding box center [779, 226] width 237 height 12
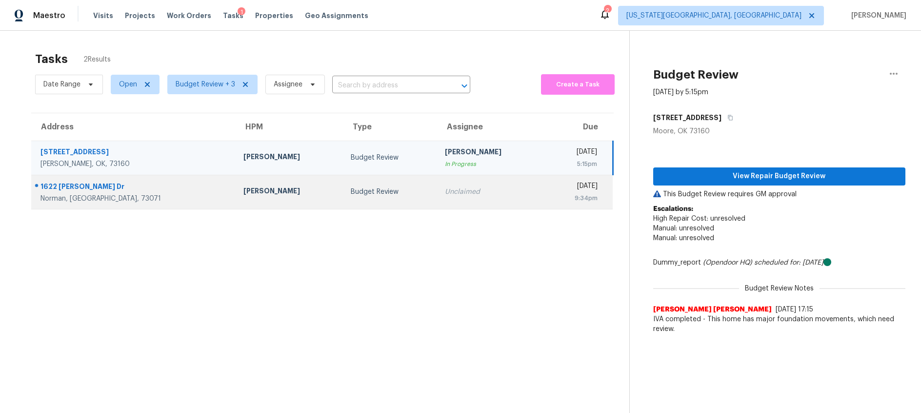
click at [437, 197] on td "Unclaimed" at bounding box center [490, 192] width 107 height 34
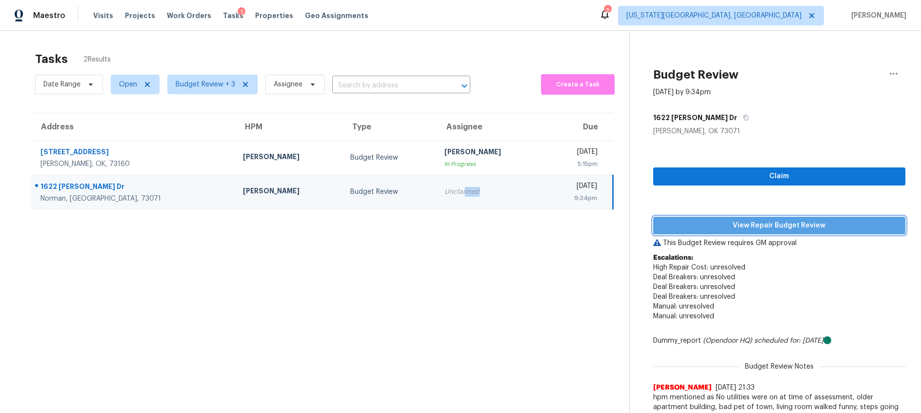
click at [713, 224] on span "View Repair Budget Review" at bounding box center [779, 226] width 237 height 12
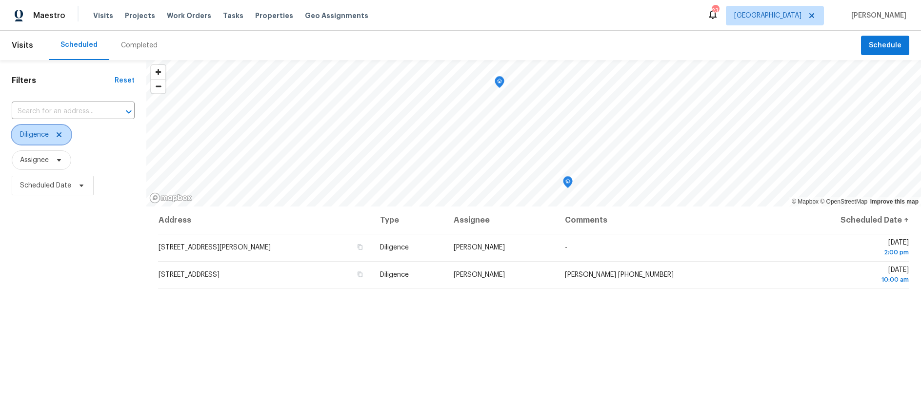
click at [61, 135] on icon at bounding box center [59, 134] width 5 height 5
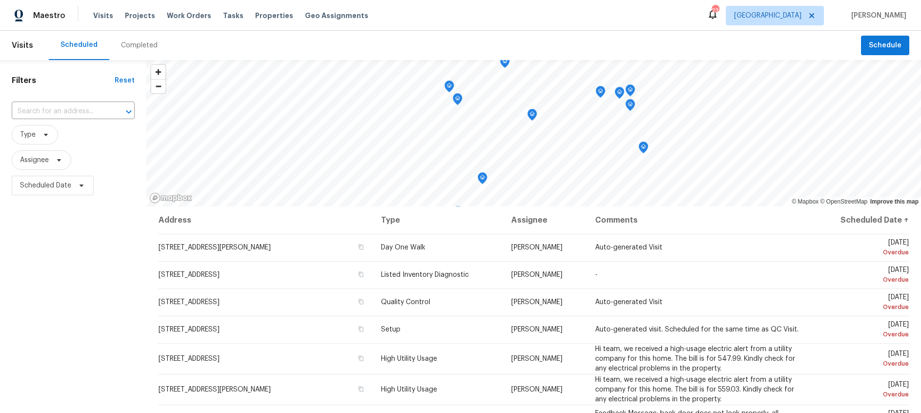
click at [72, 70] on div "Filters Reset ​ Type Assignee Scheduled Date" at bounding box center [73, 298] width 146 height 477
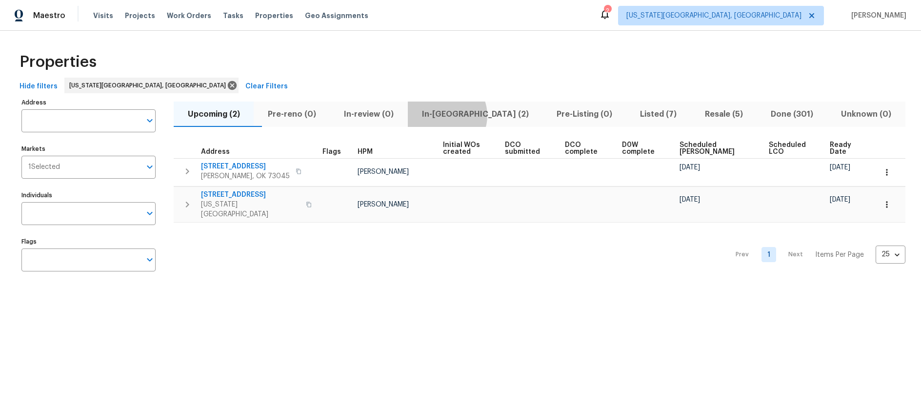
click at [466, 115] on span "In-reno (2)" at bounding box center [475, 114] width 123 height 14
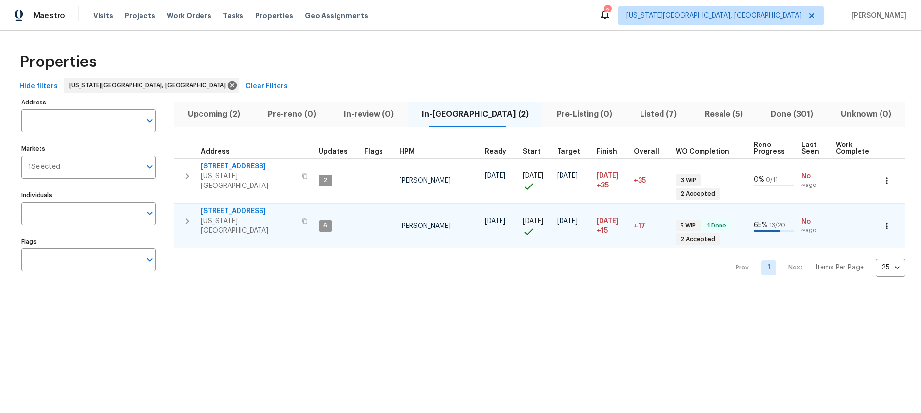
click at [185, 215] on icon "button" at bounding box center [187, 221] width 12 height 12
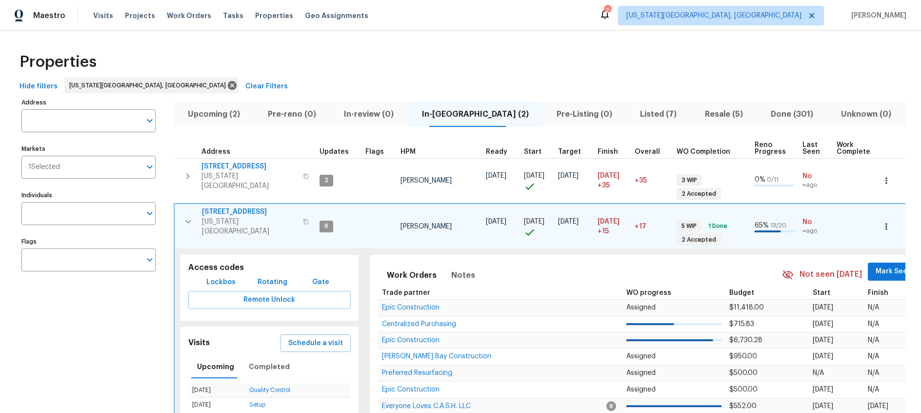
scroll to position [53, 0]
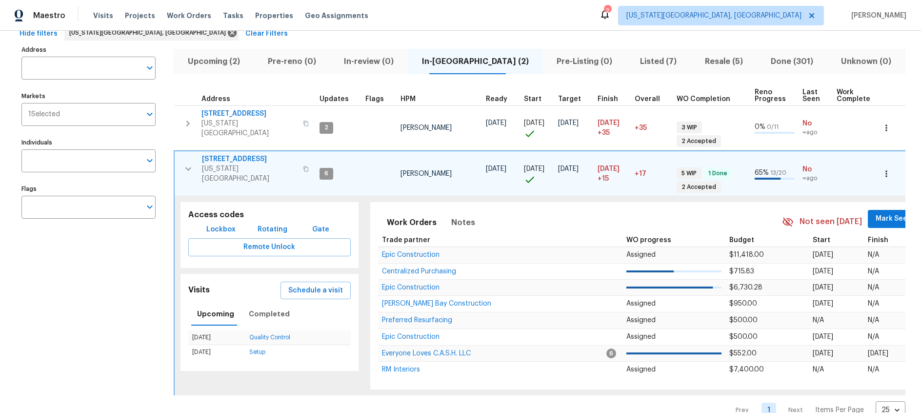
click at [215, 154] on span "4044 Spyglass Rd" at bounding box center [249, 159] width 95 height 10
click at [188, 163] on icon "button" at bounding box center [188, 169] width 12 height 12
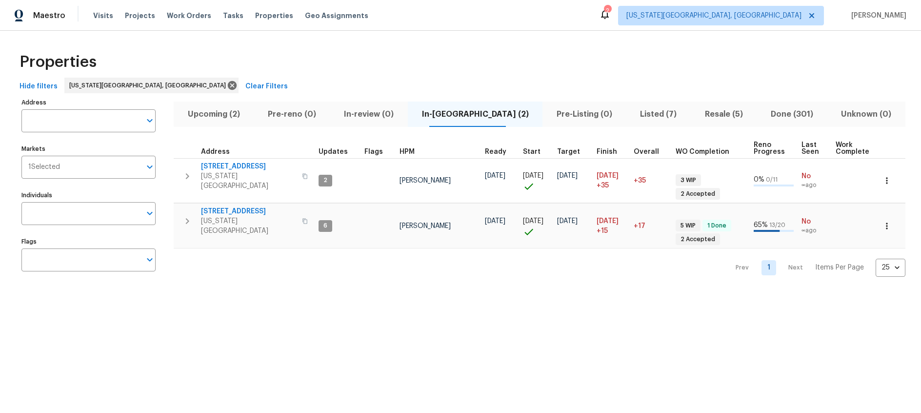
scroll to position [0, 0]
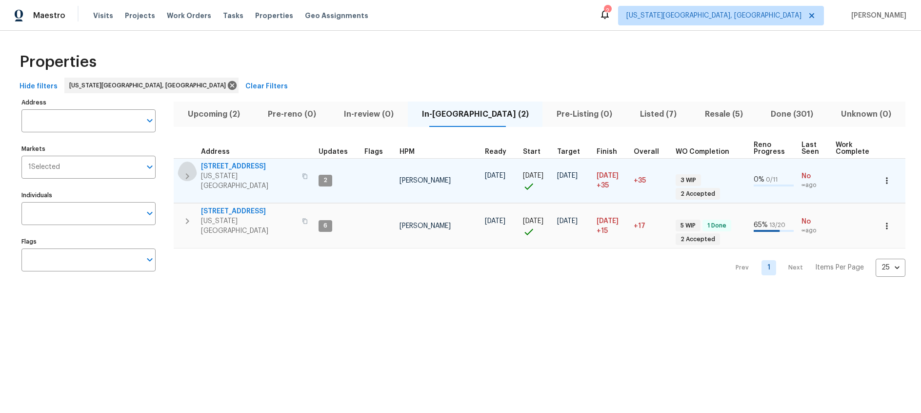
click at [186, 172] on icon "button" at bounding box center [187, 176] width 12 height 12
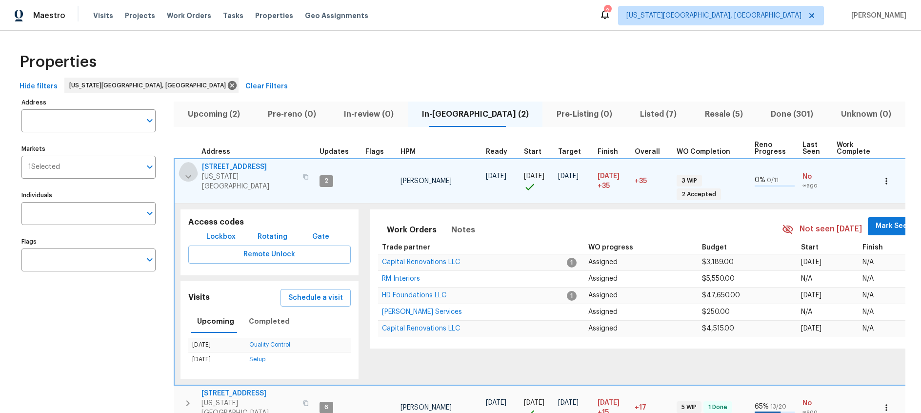
click at [186, 172] on icon "button" at bounding box center [188, 177] width 12 height 12
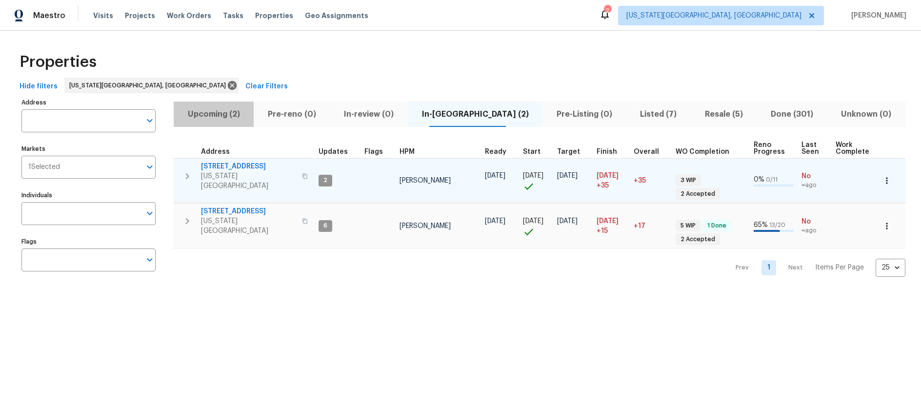
click at [214, 111] on span "Upcoming (2)" at bounding box center [214, 114] width 68 height 14
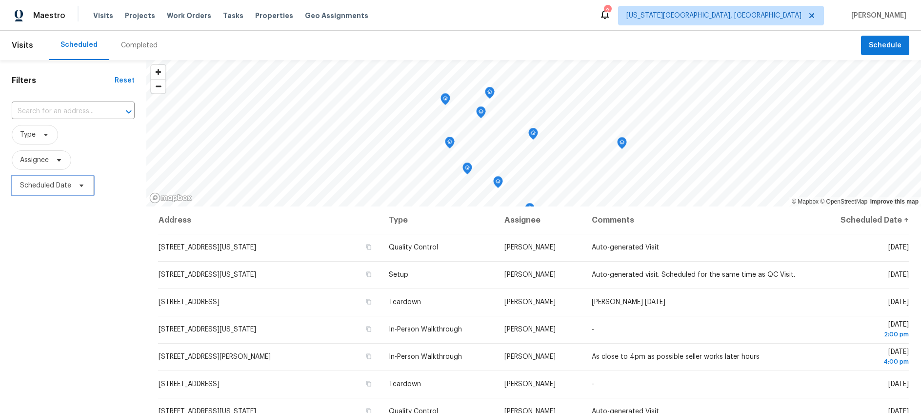
click at [58, 189] on span "Scheduled Date" at bounding box center [45, 185] width 51 height 10
click at [57, 157] on icon at bounding box center [59, 160] width 8 height 8
click at [36, 137] on span "Type" at bounding box center [35, 135] width 46 height 20
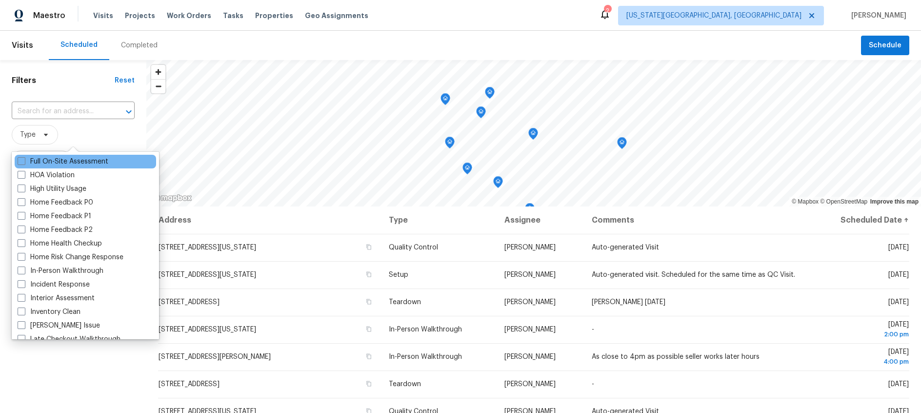
scroll to position [273, 0]
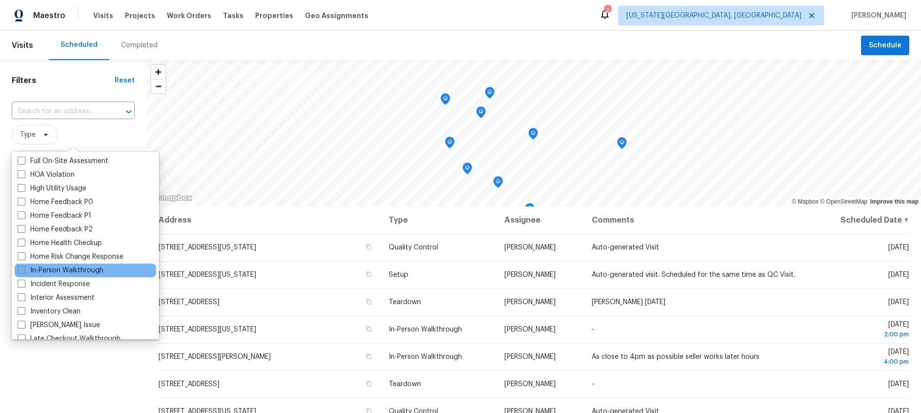
click at [20, 270] on span at bounding box center [22, 270] width 8 height 8
click at [20, 270] on input "In-Person Walkthrough" at bounding box center [21, 268] width 6 height 6
checkbox input "true"
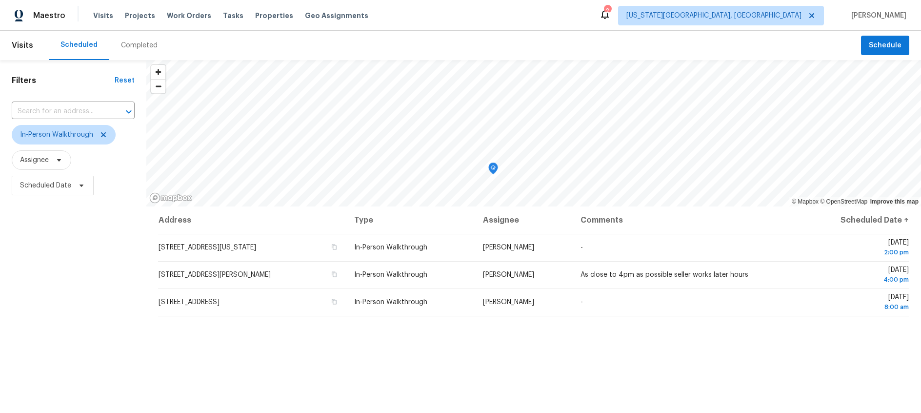
click at [198, 370] on div "Address Type Assignee Comments Scheduled Date ↑ 8521 SW 57th St, Oklahoma City,…" at bounding box center [533, 371] width 775 height 330
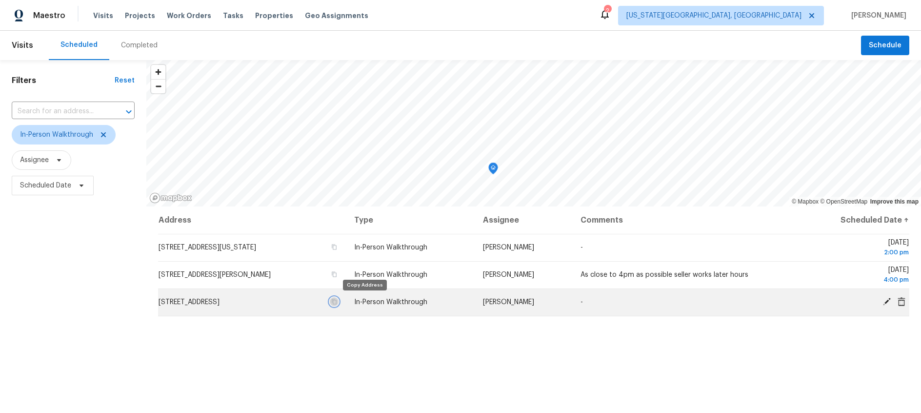
click at [337, 301] on icon "button" at bounding box center [334, 302] width 6 height 6
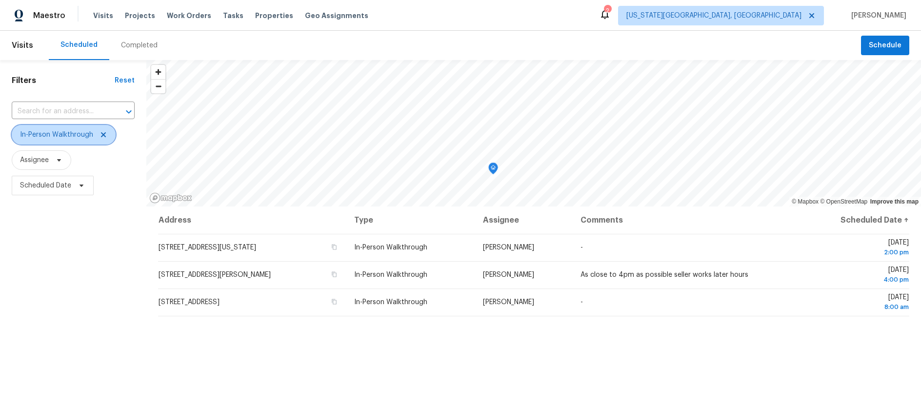
click at [105, 137] on icon at bounding box center [103, 134] width 5 height 5
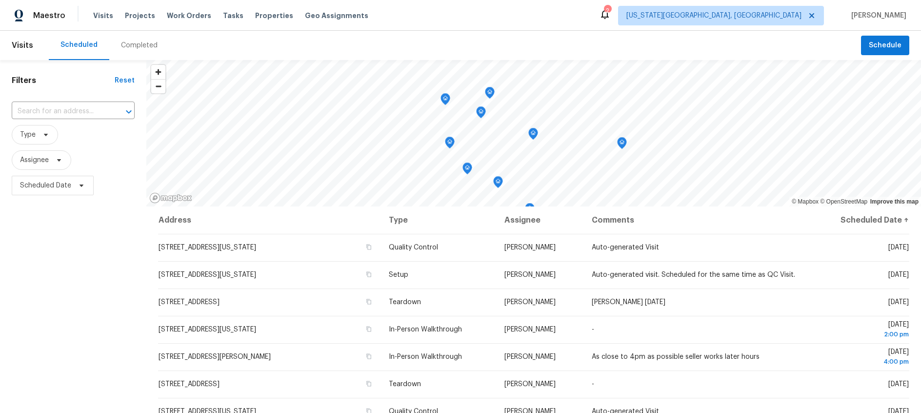
click at [132, 43] on div "Completed" at bounding box center [139, 45] width 37 height 10
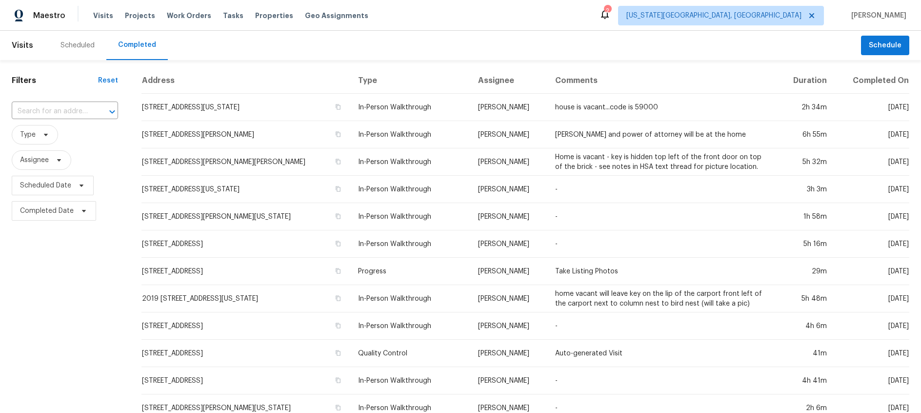
click at [81, 46] on div "Scheduled" at bounding box center [77, 45] width 34 height 10
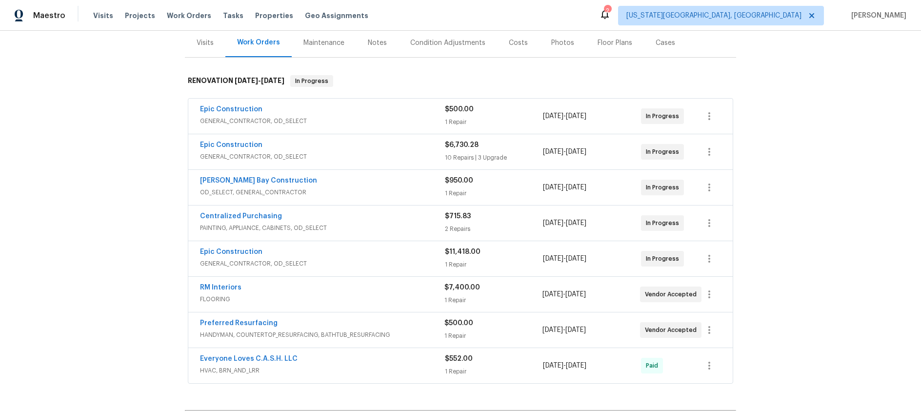
scroll to position [121, 0]
click at [365, 141] on div "Epic Construction" at bounding box center [322, 144] width 245 height 12
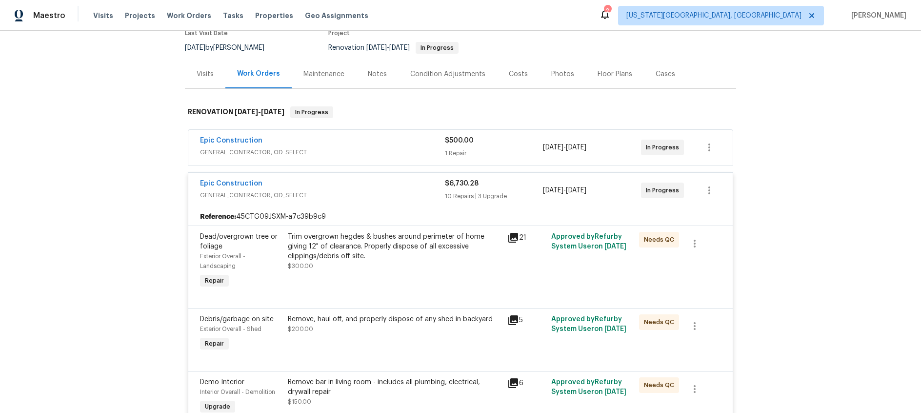
scroll to position [0, 0]
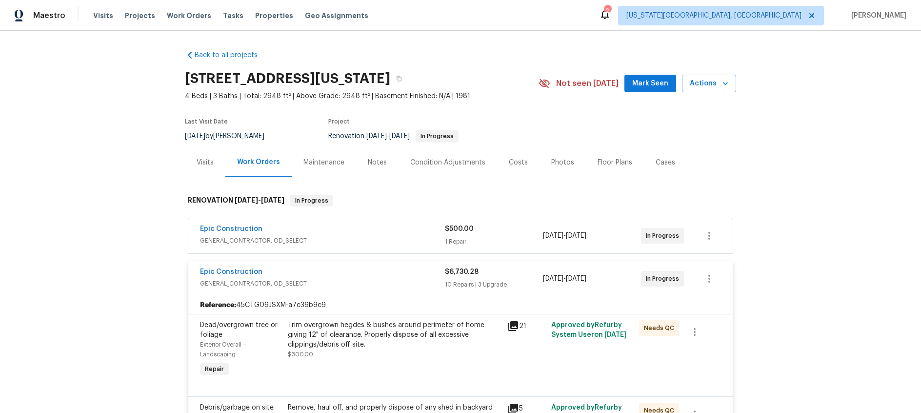
click at [372, 160] on div "Notes" at bounding box center [377, 163] width 19 height 10
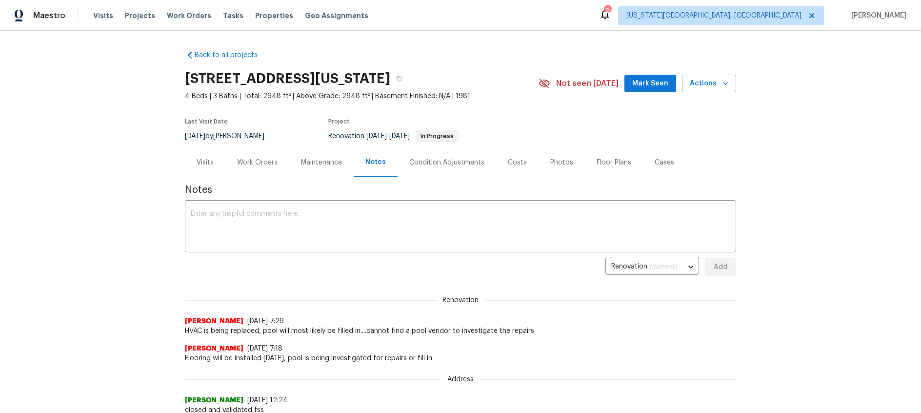
click at [260, 163] on div "Work Orders" at bounding box center [257, 163] width 40 height 10
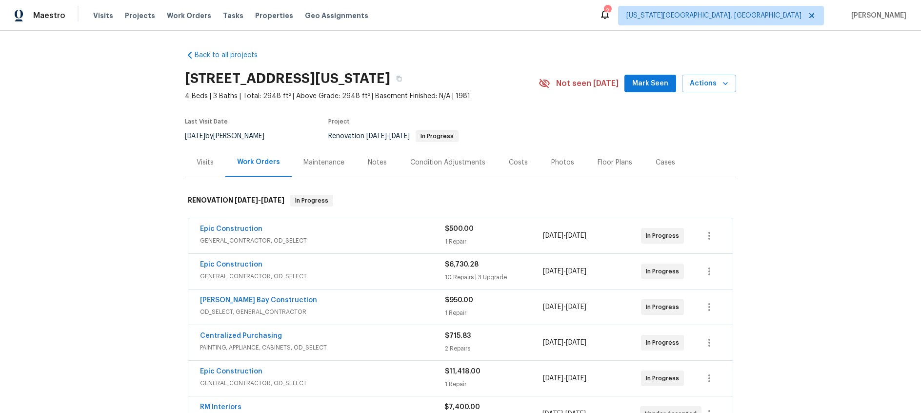
click at [380, 272] on span "GENERAL_CONTRACTOR, OD_SELECT" at bounding box center [322, 276] width 245 height 10
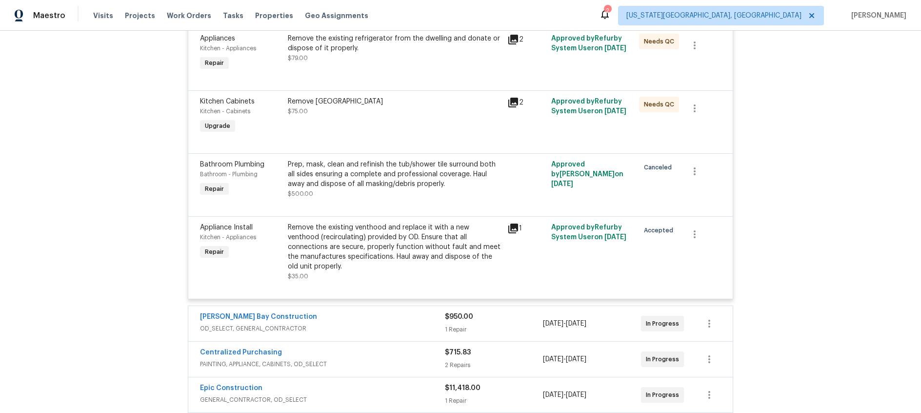
scroll to position [1074, 0]
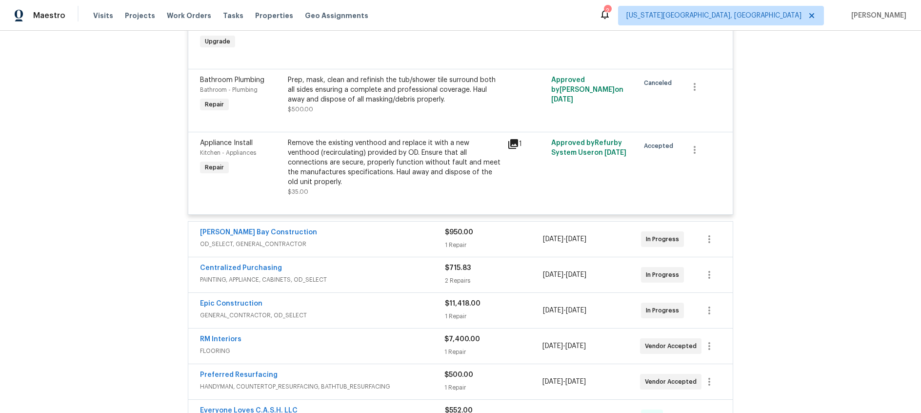
click at [360, 227] on div "[PERSON_NAME] Bay Construction" at bounding box center [322, 233] width 245 height 12
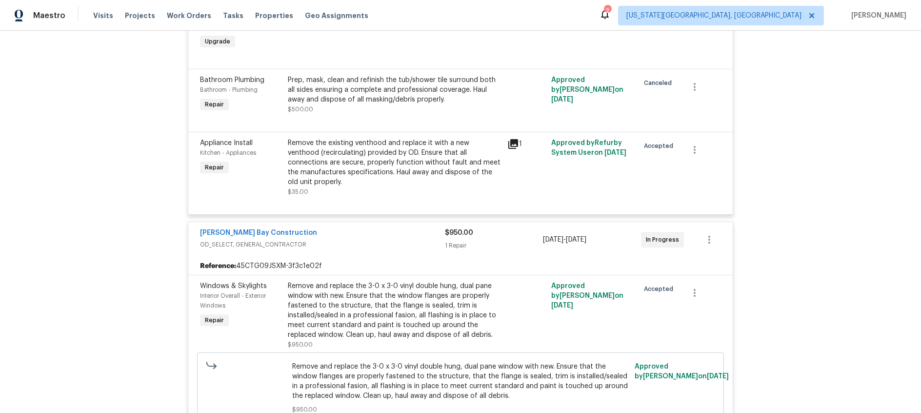
click at [377, 228] on div "[PERSON_NAME] Bay Construction" at bounding box center [322, 234] width 245 height 12
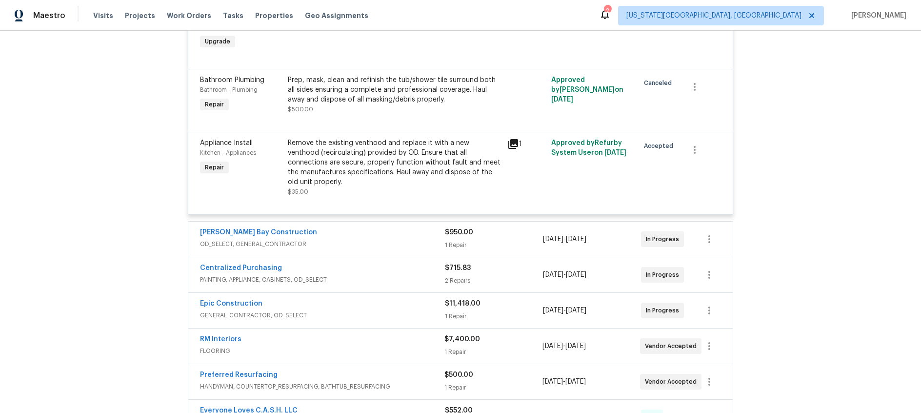
click at [380, 299] on div "Epic Construction" at bounding box center [322, 305] width 245 height 12
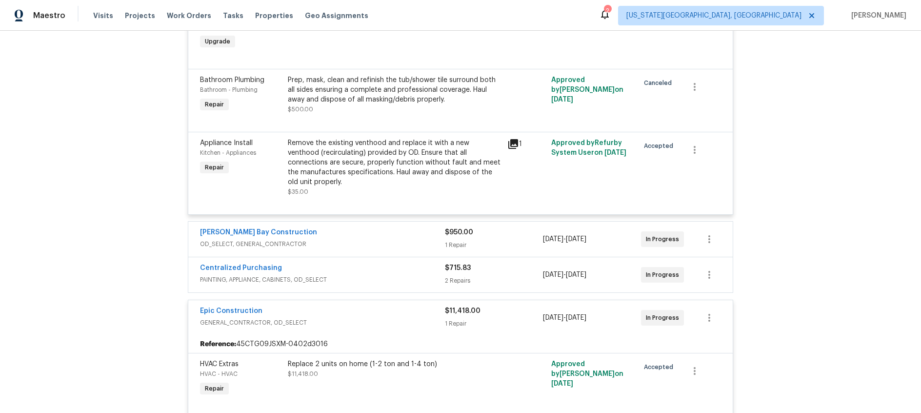
click at [387, 318] on span "GENERAL_CONTRACTOR, OD_SELECT" at bounding box center [322, 323] width 245 height 10
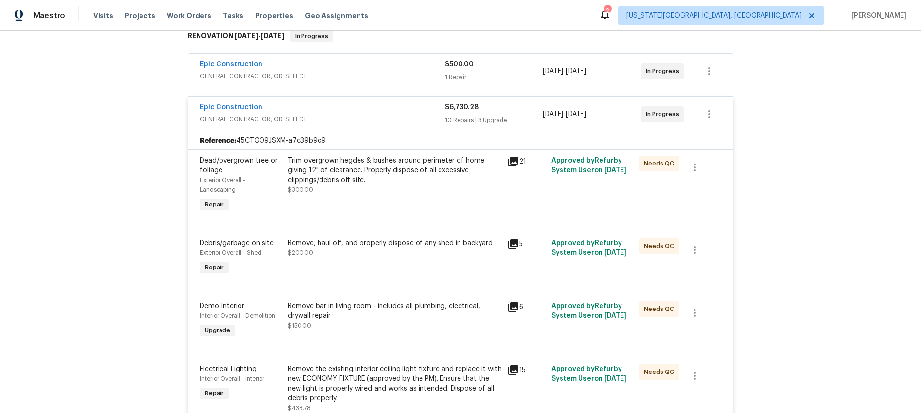
scroll to position [140, 0]
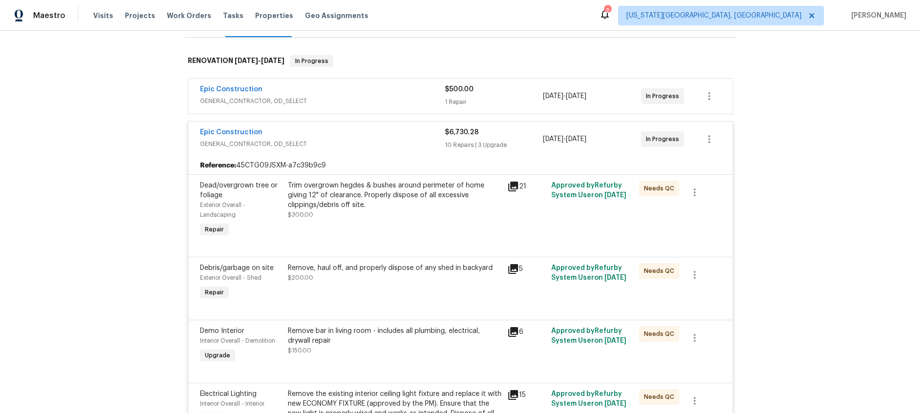
click at [371, 140] on span "GENERAL_CONTRACTOR, OD_SELECT" at bounding box center [322, 144] width 245 height 10
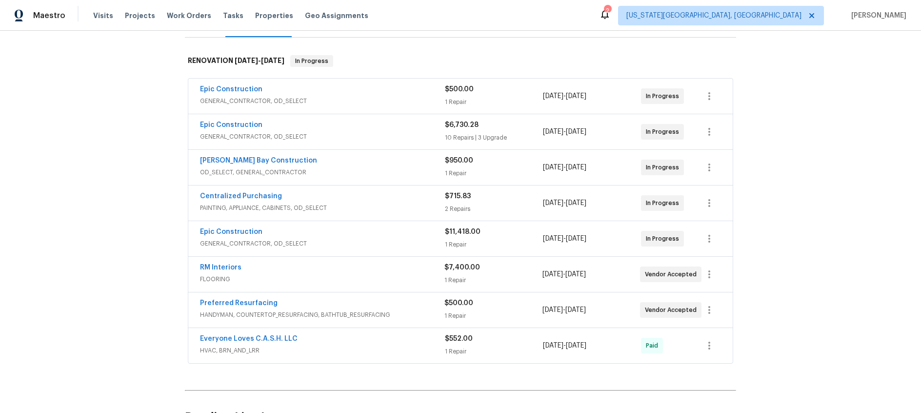
click at [365, 89] on div "Epic Construction" at bounding box center [322, 90] width 245 height 12
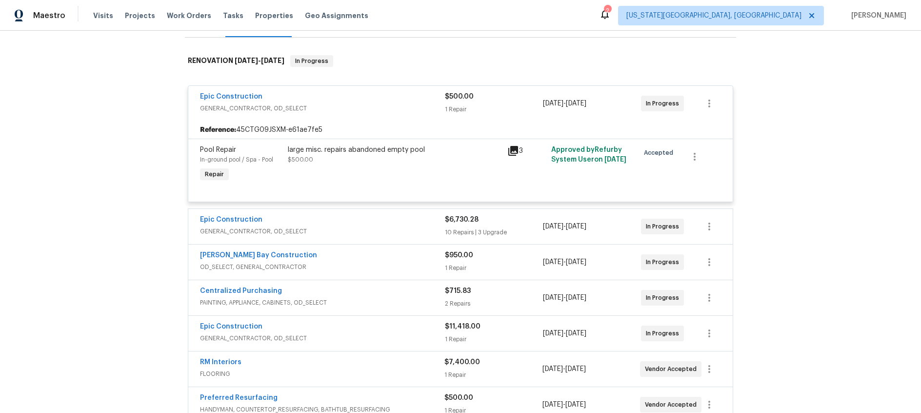
click at [511, 149] on icon at bounding box center [513, 151] width 10 height 10
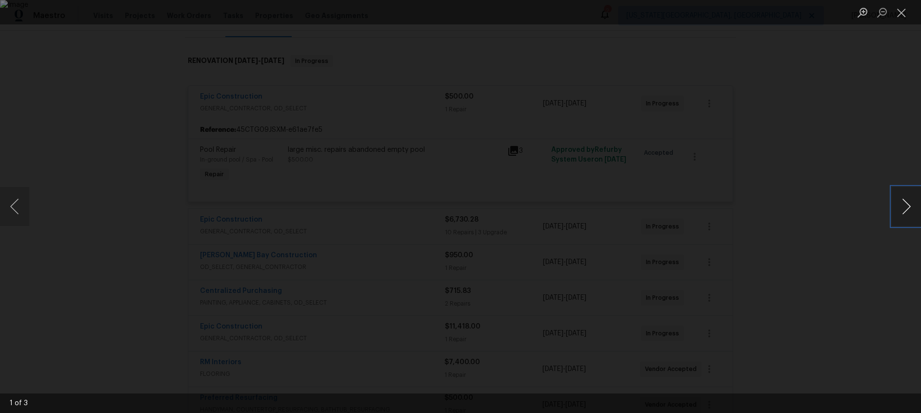
click at [910, 207] on button "Next image" at bounding box center [906, 206] width 29 height 39
click at [905, 16] on button "Close lightbox" at bounding box center [902, 12] width 20 height 17
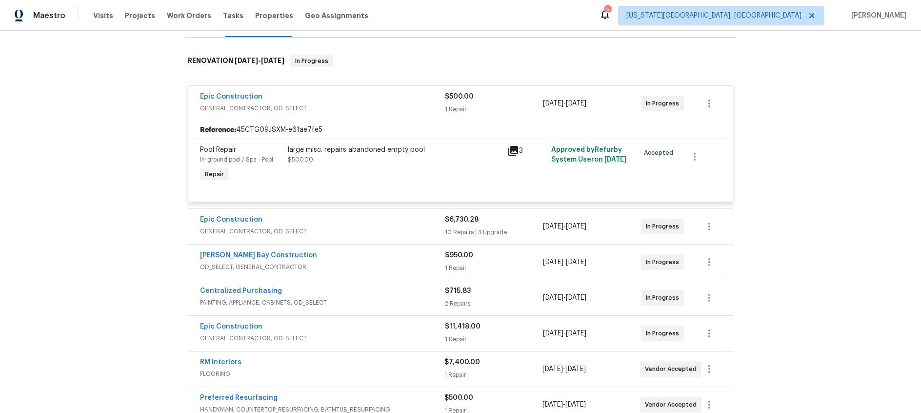
scroll to position [0, 0]
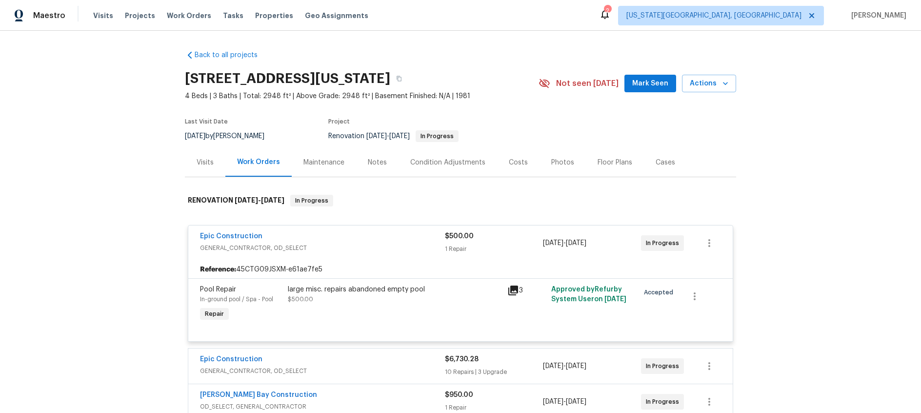
click at [513, 160] on div "Costs" at bounding box center [518, 163] width 19 height 10
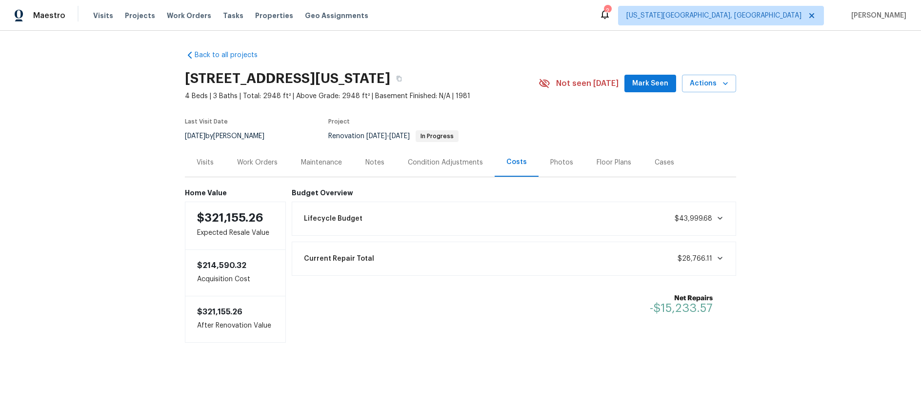
click at [244, 165] on div "Work Orders" at bounding box center [257, 163] width 40 height 10
